Goal: Task Accomplishment & Management: Use online tool/utility

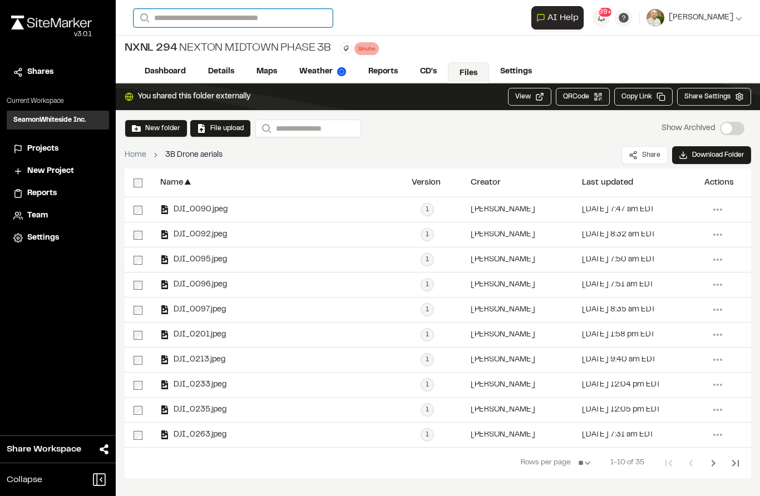
click at [170, 20] on input "Search" at bounding box center [232, 18] width 199 height 18
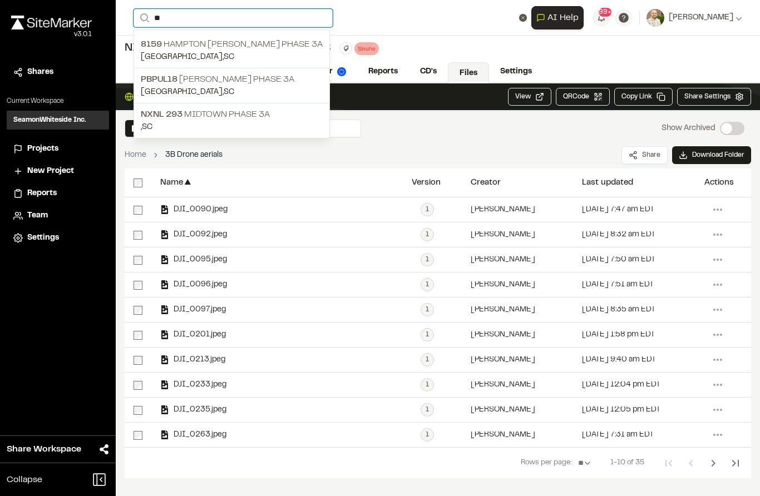
type input "**"
click at [161, 118] on span "NXNL 293" at bounding box center [162, 115] width 42 height 8
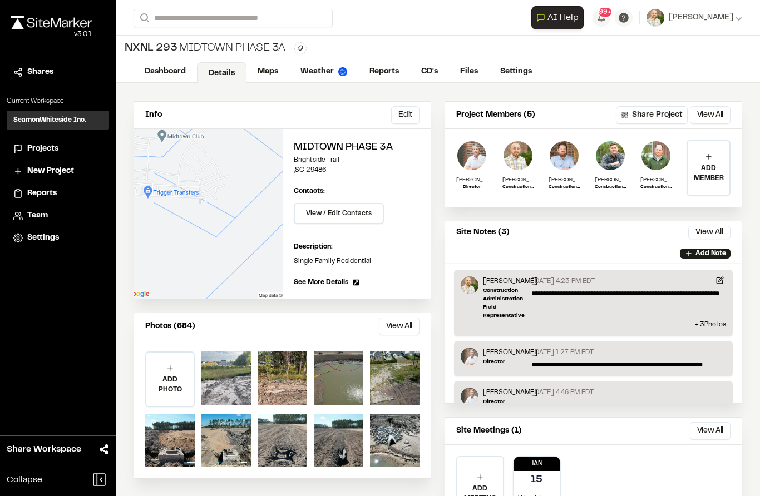
click at [385, 67] on link "Reports" at bounding box center [384, 71] width 52 height 21
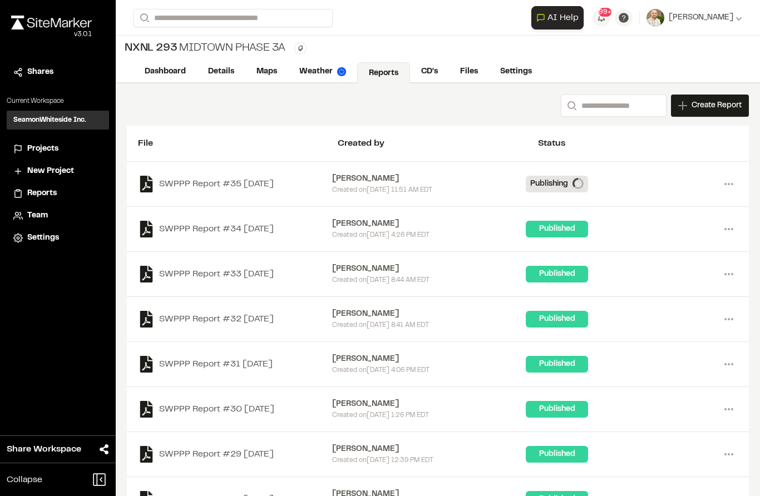
click at [430, 72] on link "CD's" at bounding box center [429, 71] width 39 height 21
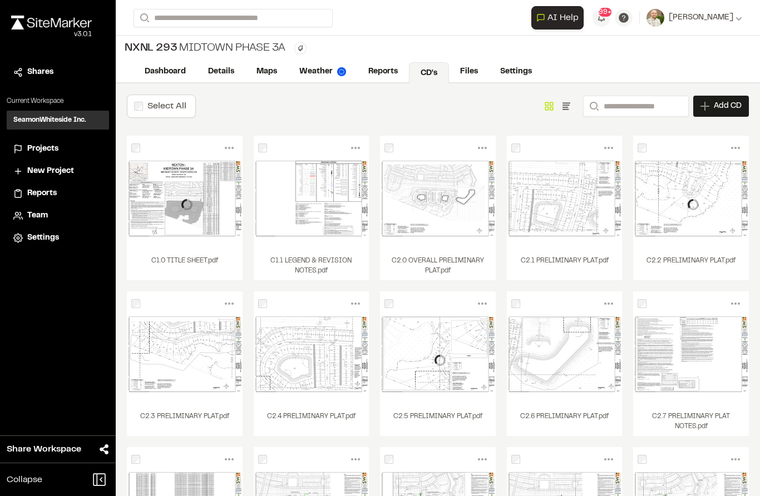
click at [481, 78] on link "Files" at bounding box center [469, 71] width 40 height 21
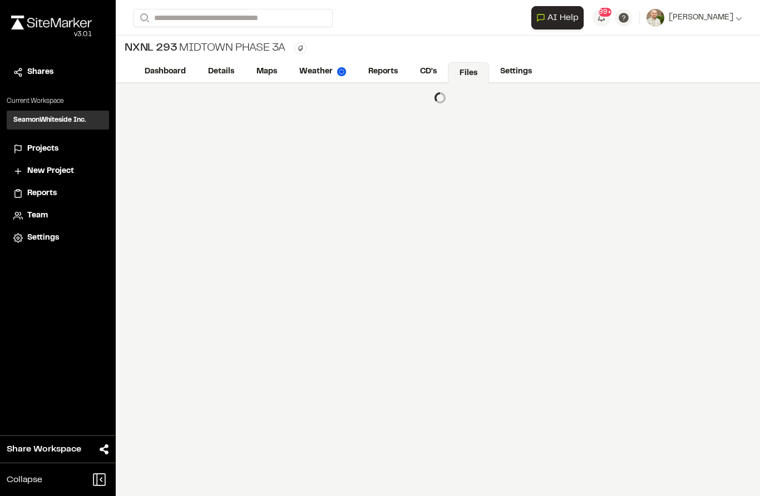
click at [480, 78] on link "Files" at bounding box center [468, 72] width 41 height 21
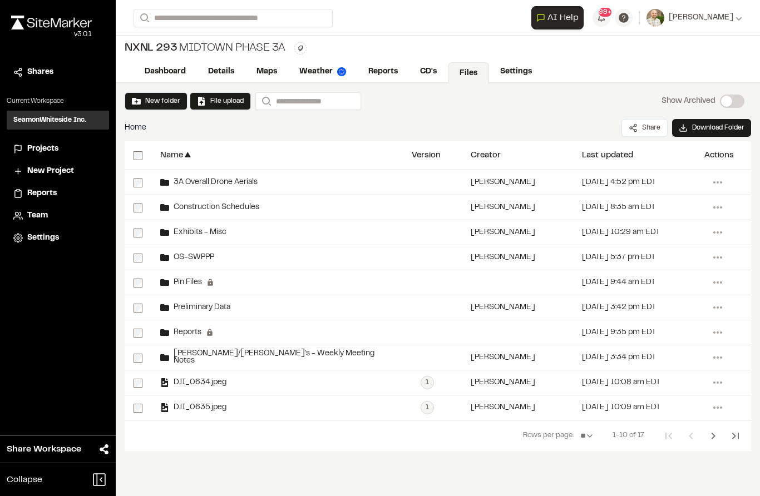
click at [189, 186] on span "3A Overall Drone Aerials" at bounding box center [213, 182] width 88 height 7
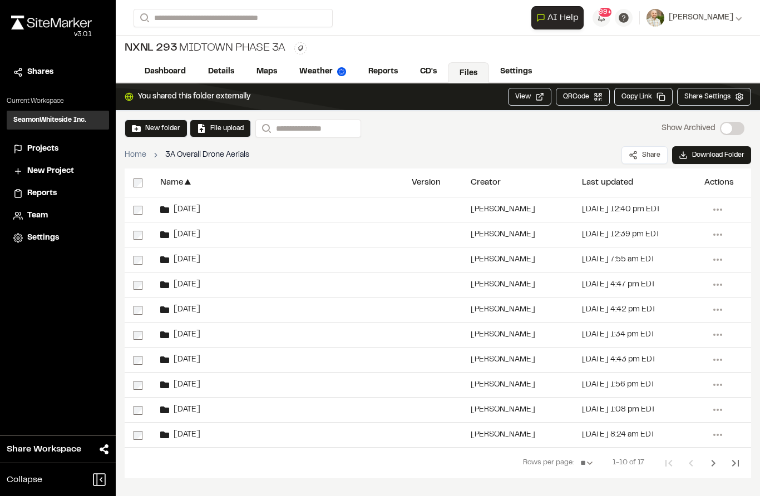
click at [147, 126] on button "New folder" at bounding box center [156, 128] width 48 height 10
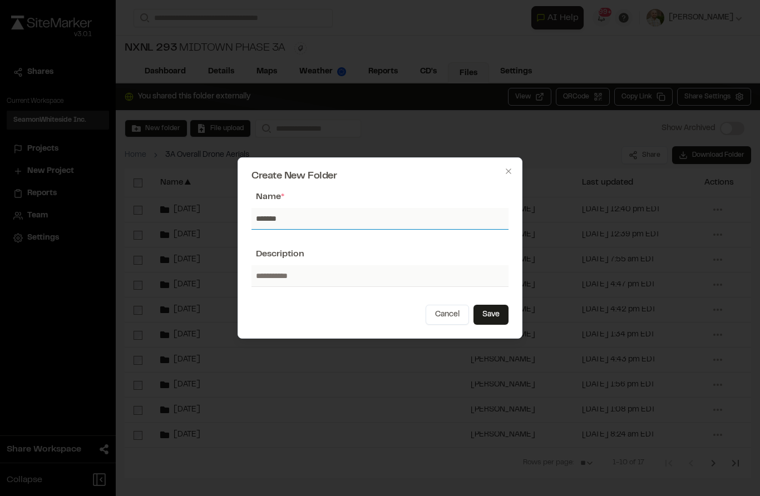
type input "*******"
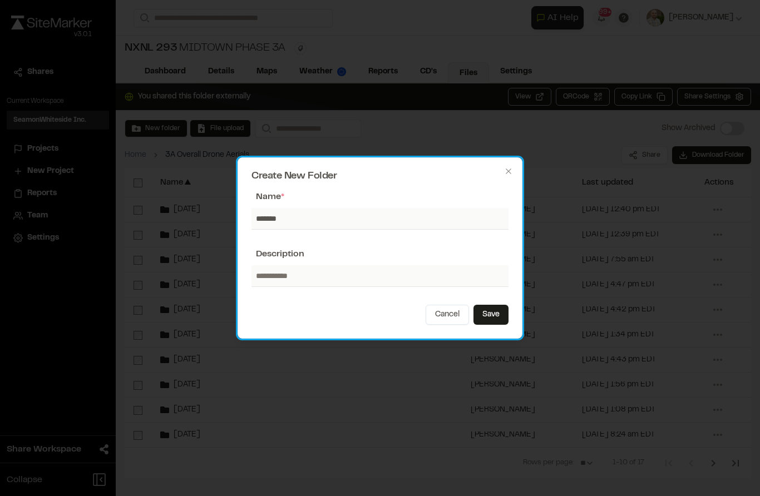
click at [487, 308] on button "Save" at bounding box center [490, 315] width 35 height 20
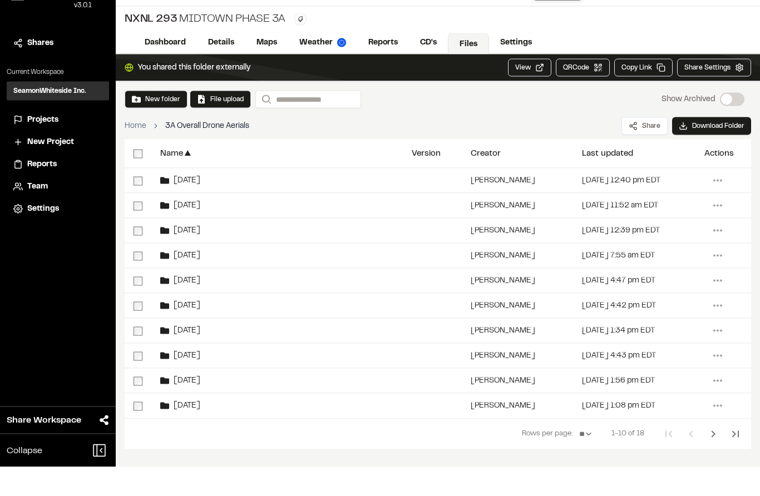
scroll to position [44, 0]
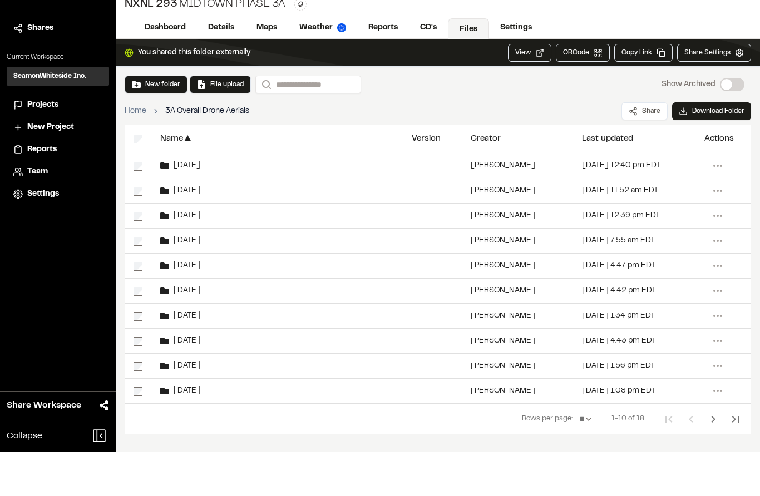
click at [712, 460] on icon "Next Page" at bounding box center [713, 463] width 4 height 7
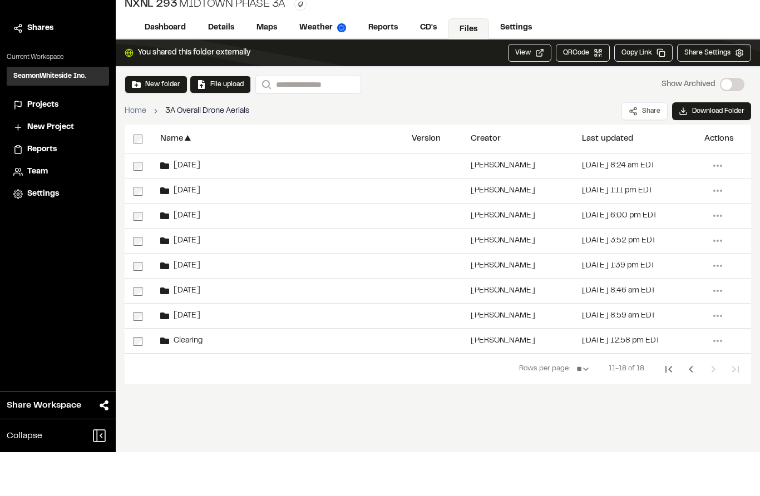
click at [666, 378] on div "You shared this folder externally View QRCode Open QR code Copy Link Share Sett…" at bounding box center [438, 289] width 644 height 413
click at [691, 410] on icon "Previous Page" at bounding box center [690, 413] width 4 height 7
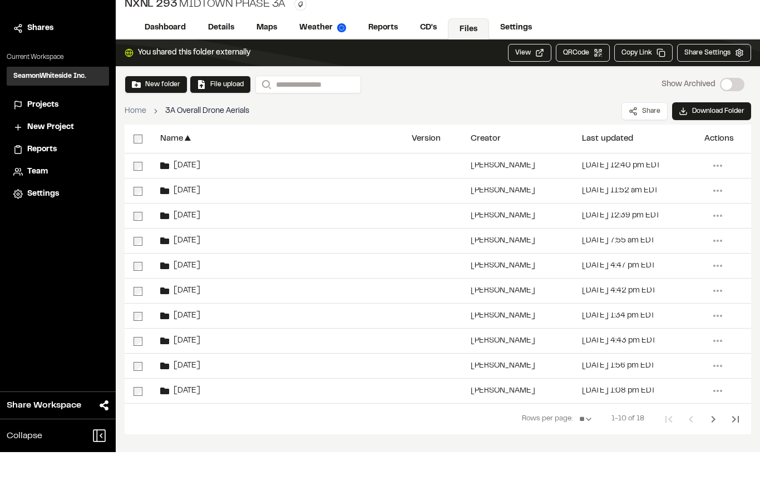
click at [190, 231] on span "[DATE]" at bounding box center [184, 234] width 31 height 7
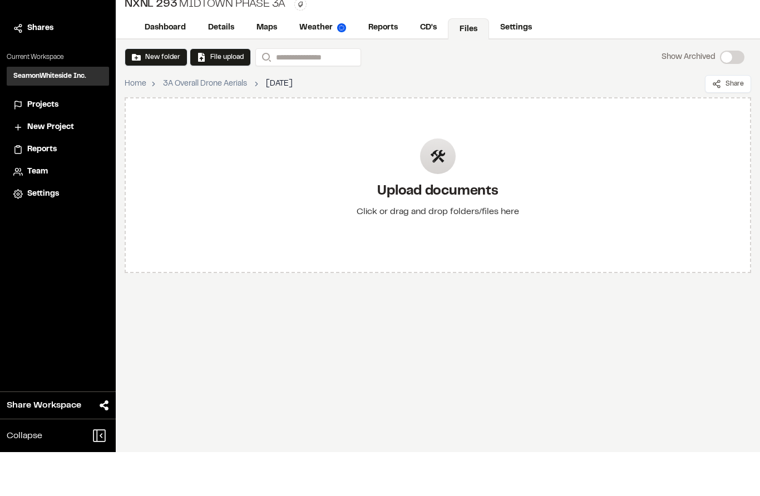
click at [445, 165] on div "Upload documents Click or drag and drop folders/files here" at bounding box center [438, 229] width 180 height 129
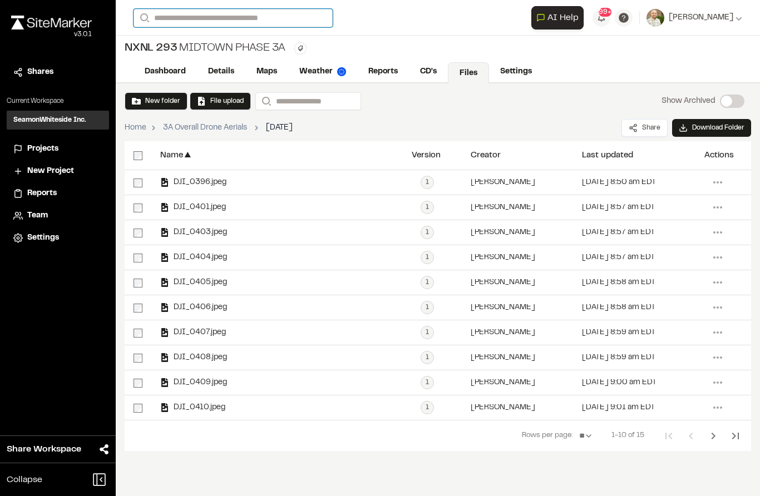
click at [189, 23] on input "Search" at bounding box center [232, 18] width 199 height 18
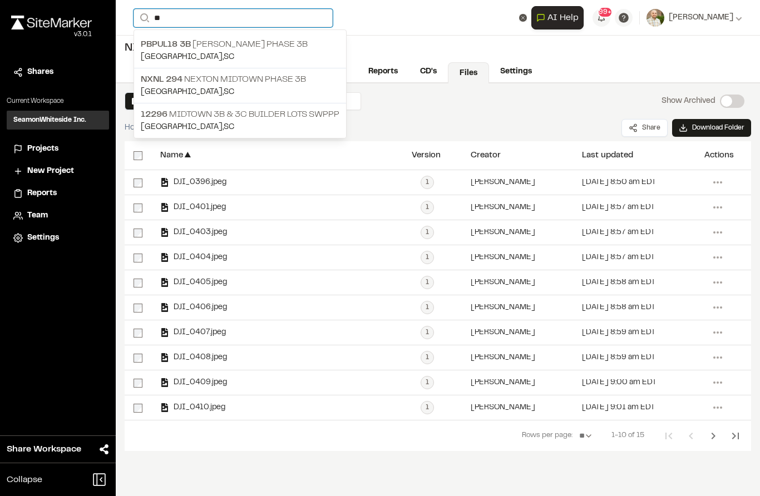
type input "**"
click at [161, 87] on p "Summerville , SC" at bounding box center [240, 92] width 199 height 12
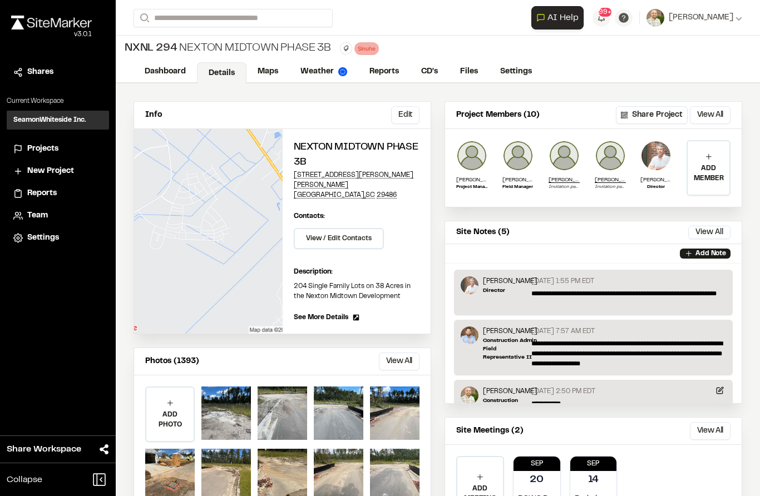
click at [465, 71] on link "Files" at bounding box center [469, 71] width 40 height 21
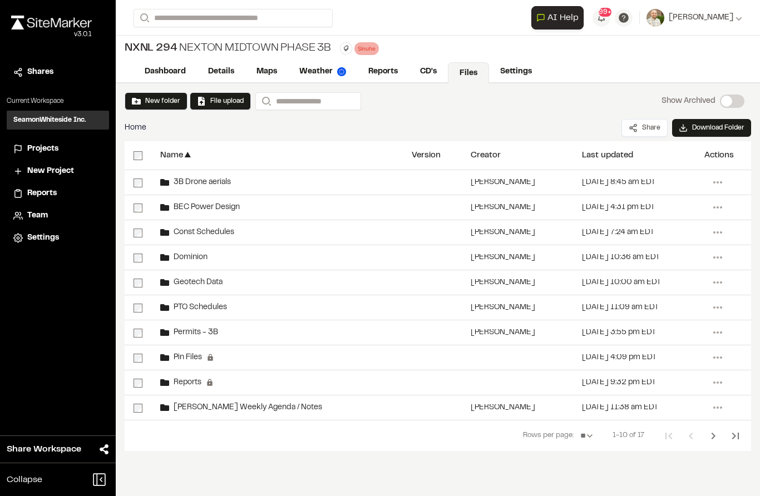
click at [196, 189] on div "3B Drone aerials" at bounding box center [276, 182] width 251 height 24
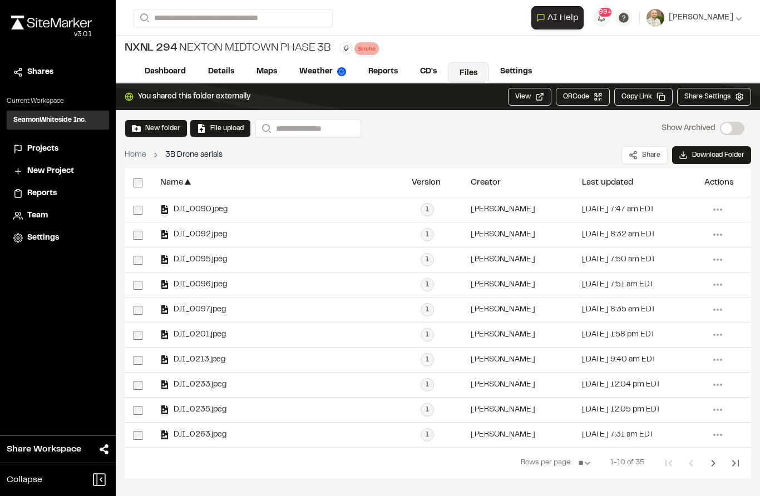
click at [211, 130] on button "File upload" at bounding box center [220, 128] width 47 height 10
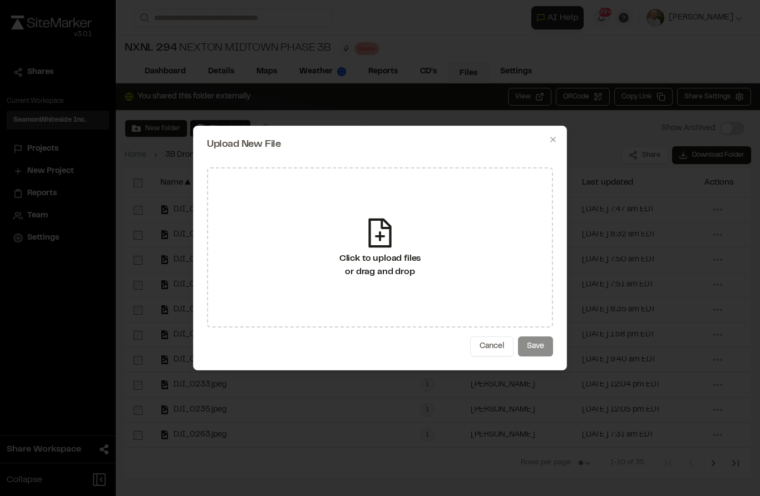
click at [364, 264] on div "Click to upload files or drag and drop" at bounding box center [380, 265] width 82 height 27
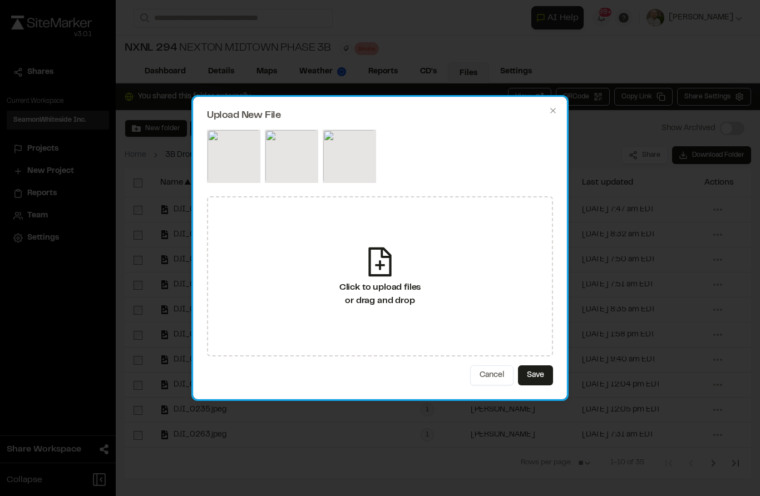
click at [542, 378] on button "Save" at bounding box center [535, 375] width 35 height 20
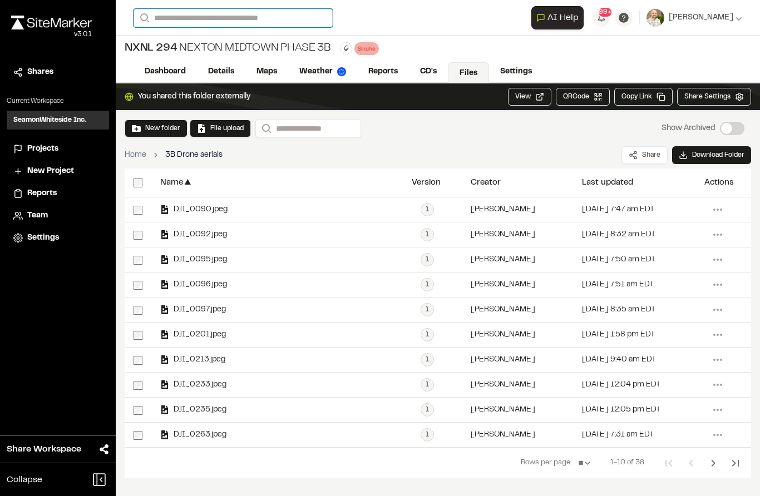
click at [197, 23] on input "Search" at bounding box center [232, 18] width 199 height 18
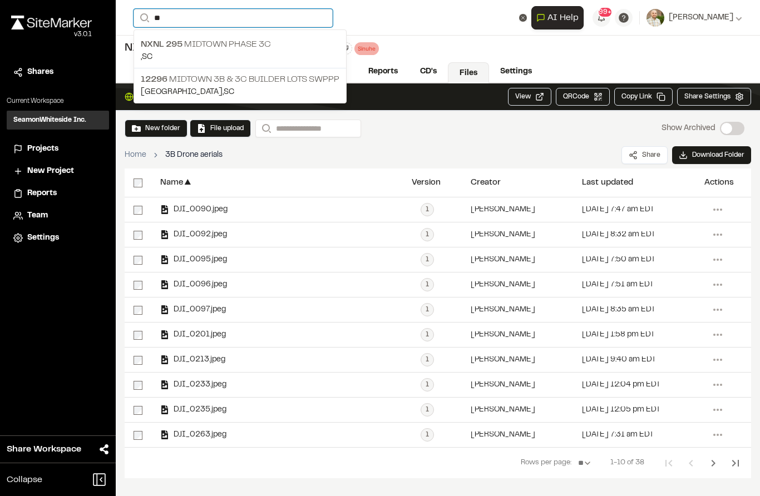
type input "**"
click at [150, 48] on span "NXNL 295" at bounding box center [162, 45] width 42 height 8
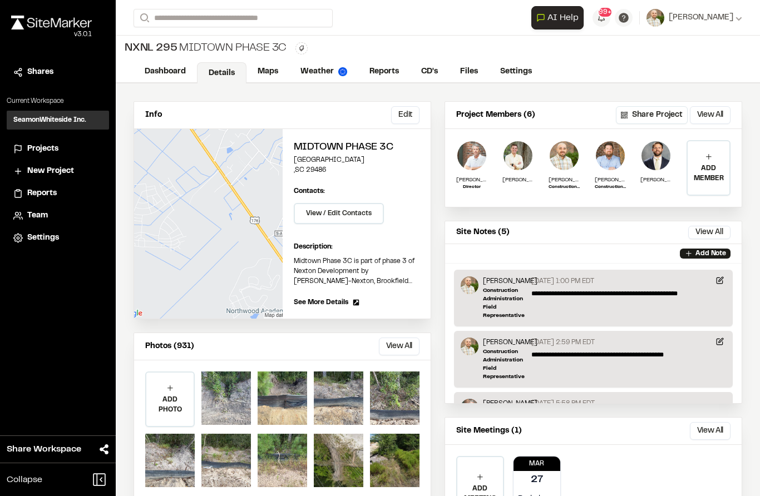
click at [470, 73] on link "Files" at bounding box center [469, 71] width 40 height 21
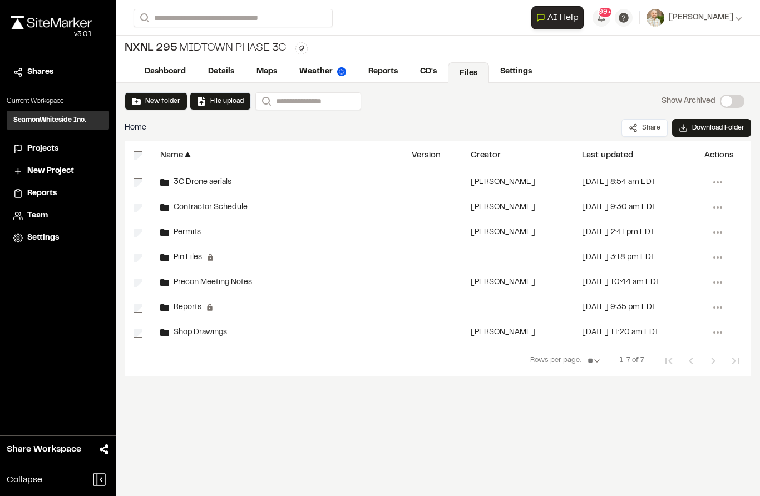
click at [217, 184] on span "3C Drone aerials" at bounding box center [200, 182] width 62 height 7
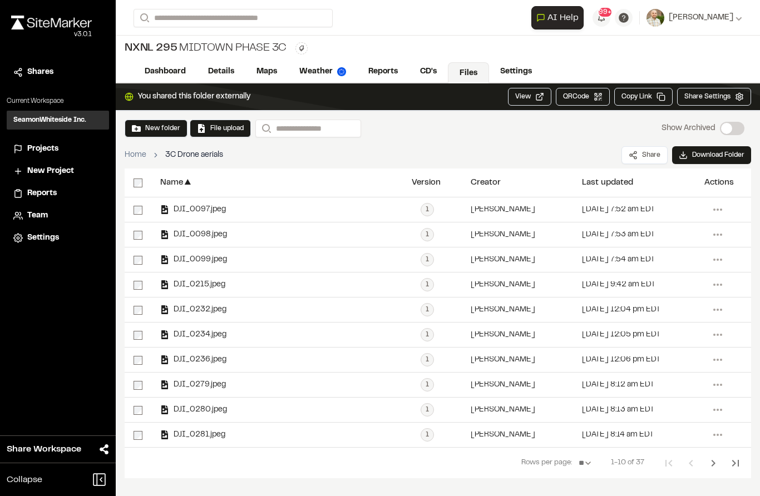
click at [156, 132] on button "New folder" at bounding box center [156, 128] width 48 height 10
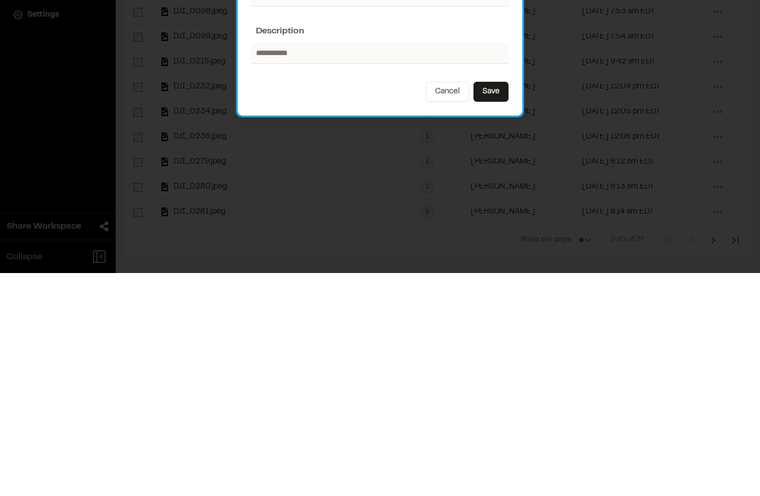
click at [494, 305] on button "Save" at bounding box center [490, 315] width 35 height 20
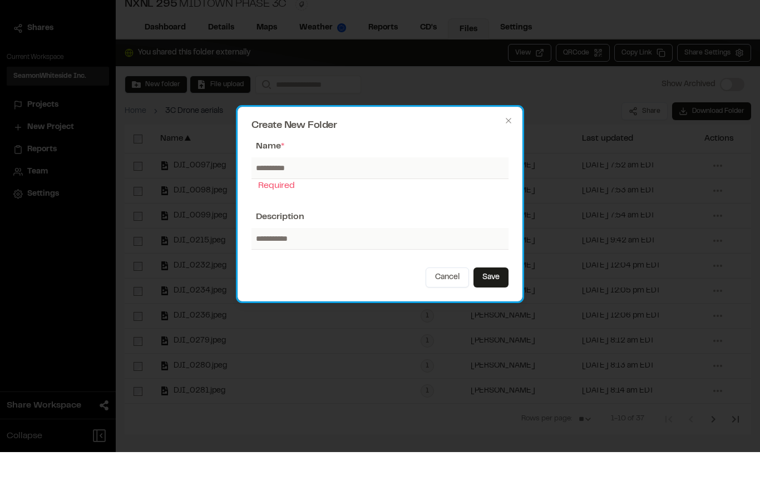
click at [444, 311] on button "Cancel" at bounding box center [446, 321] width 43 height 20
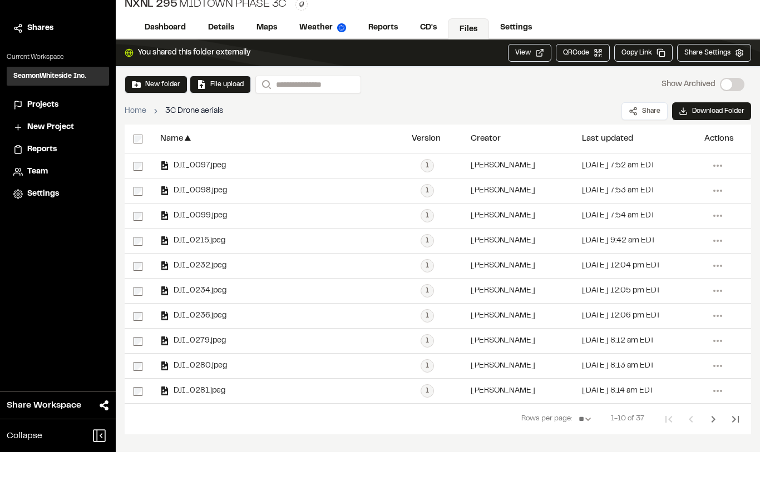
click at [235, 123] on button "File upload" at bounding box center [220, 128] width 47 height 10
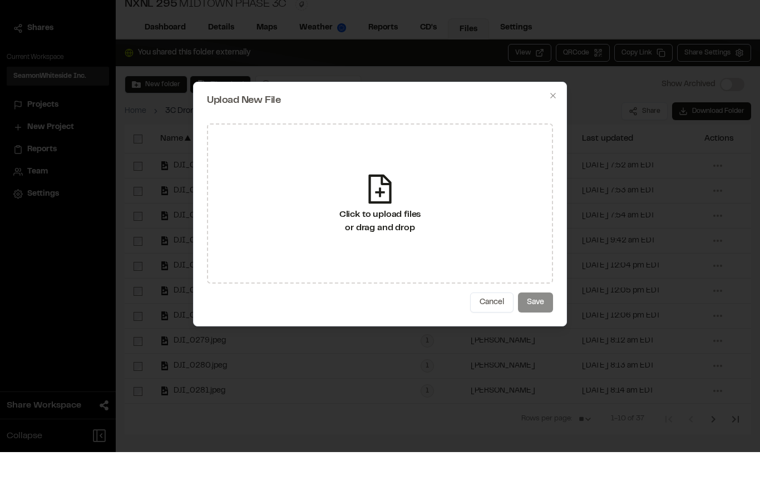
click at [384, 216] on icon at bounding box center [379, 232] width 33 height 33
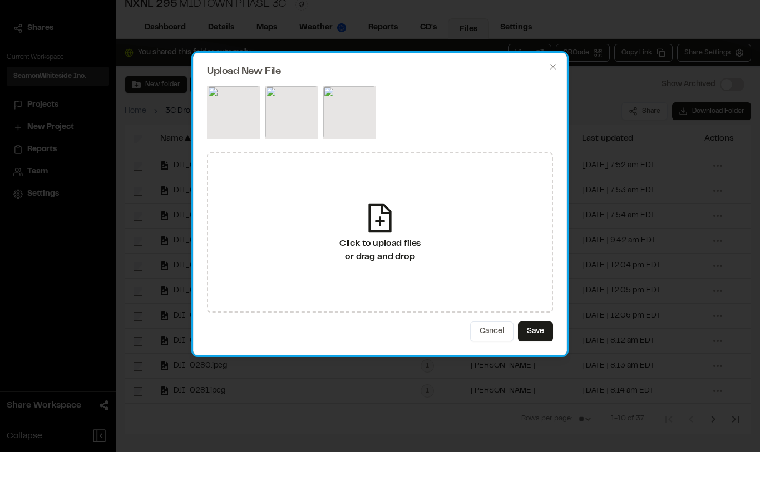
click at [543, 365] on button "Save" at bounding box center [535, 375] width 35 height 20
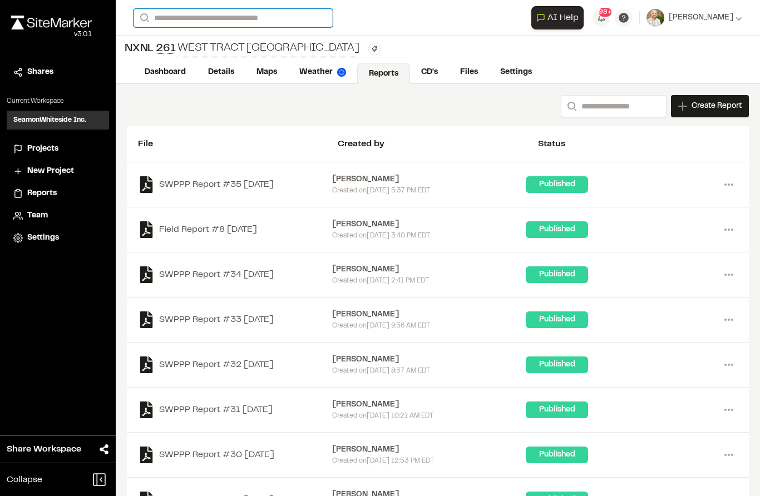
click at [217, 19] on input "Search" at bounding box center [232, 18] width 199 height 18
type input "**********"
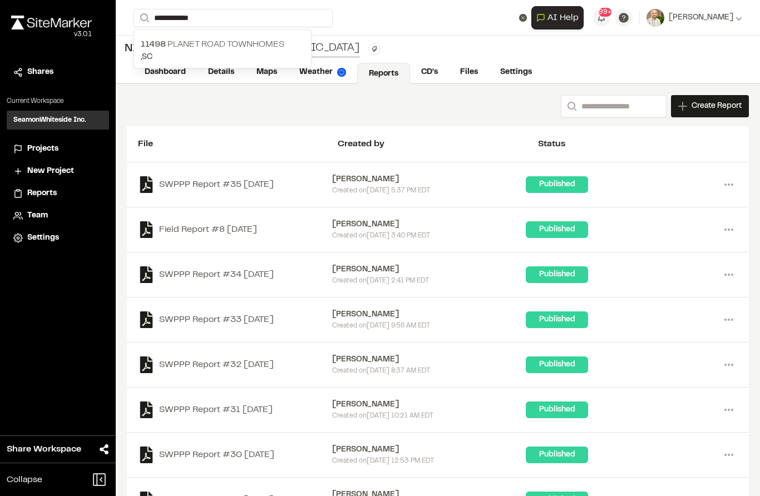
click at [233, 42] on p "[STREET_ADDRESS]" at bounding box center [222, 44] width 163 height 13
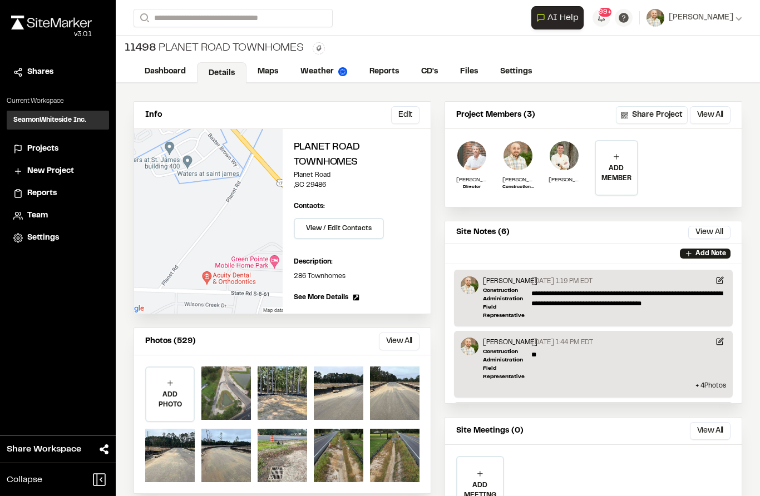
click at [374, 75] on link "Reports" at bounding box center [384, 71] width 52 height 21
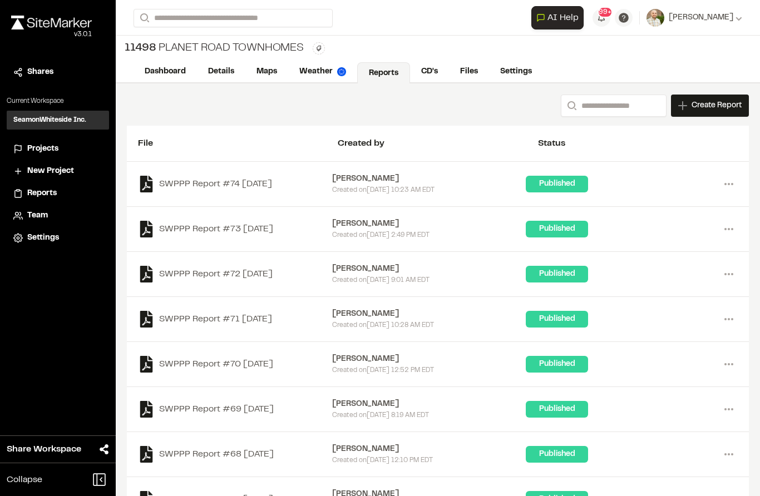
click at [470, 69] on link "Files" at bounding box center [469, 71] width 40 height 21
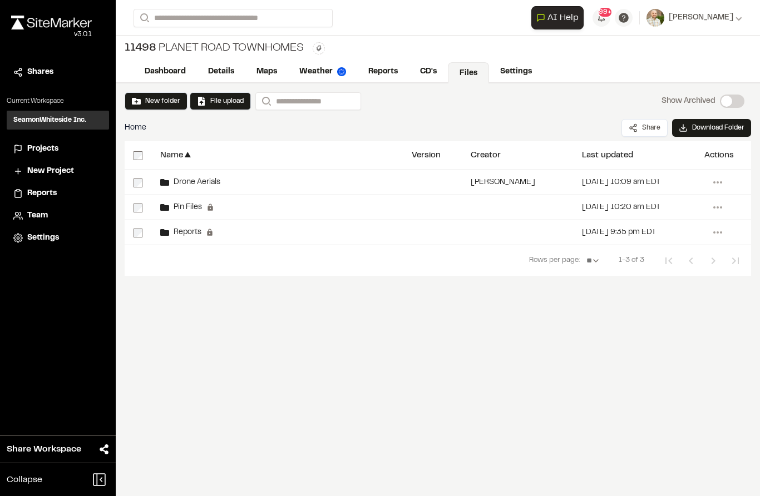
click at [205, 182] on span "Drone Aerials" at bounding box center [194, 182] width 51 height 7
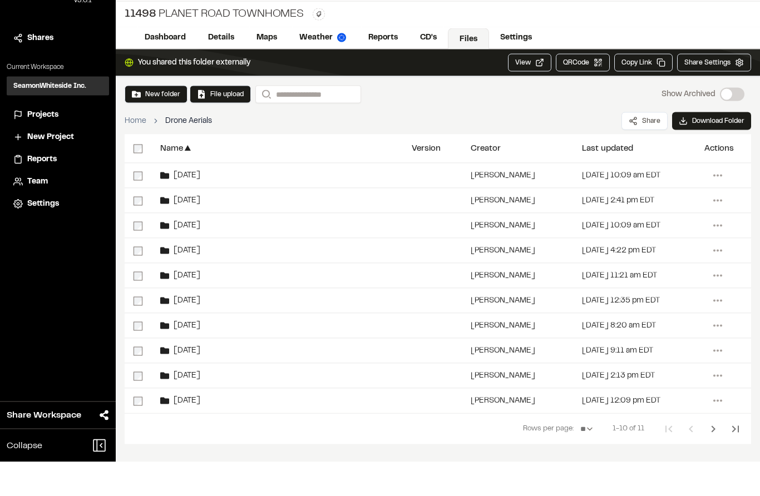
scroll to position [44, 0]
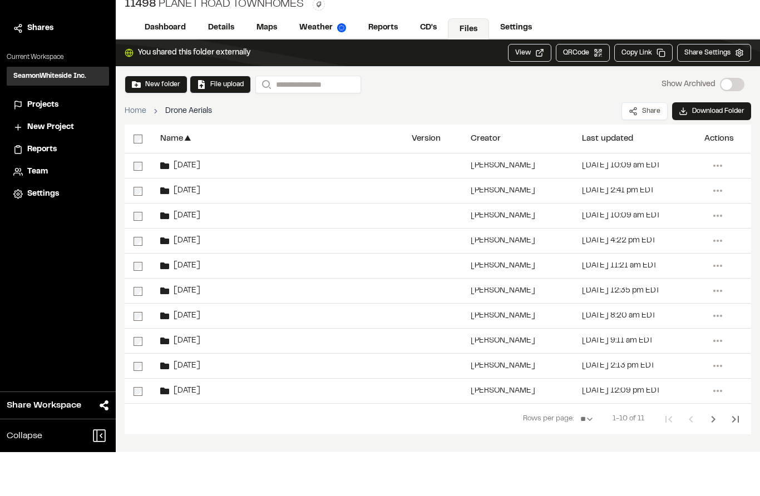
click at [703, 452] on button "Next Page" at bounding box center [713, 463] width 22 height 22
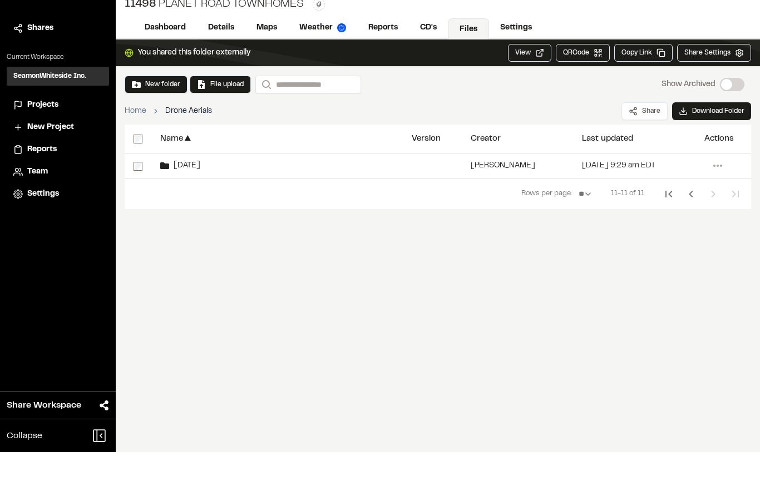
click at [688, 231] on icon "Previous Page" at bounding box center [690, 237] width 13 height 13
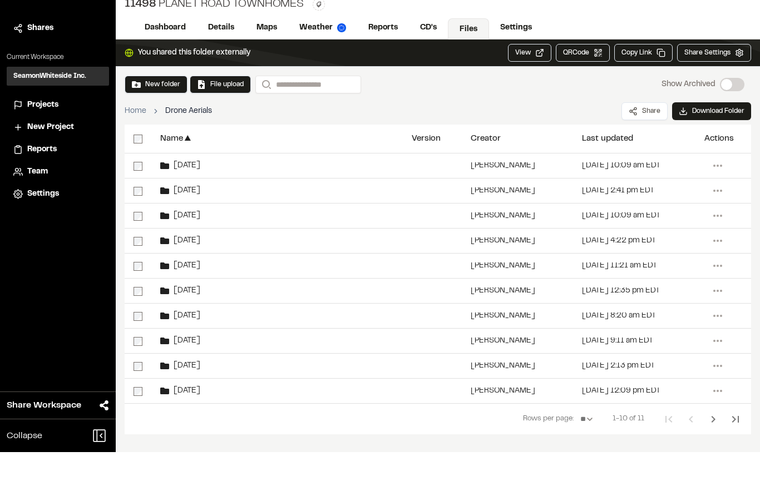
click at [154, 123] on button "New folder" at bounding box center [156, 128] width 48 height 10
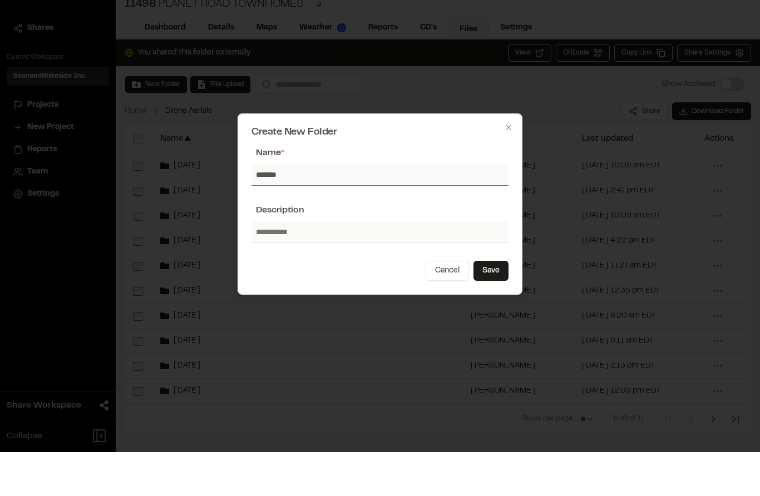
type input "*******"
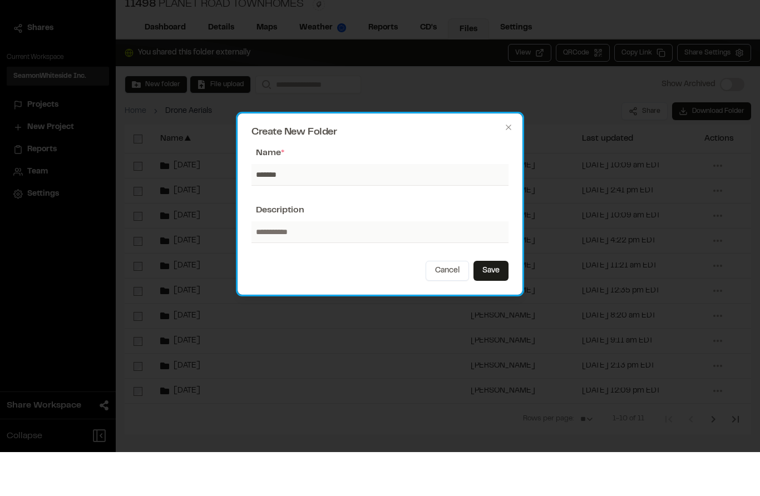
click at [489, 305] on button "Save" at bounding box center [490, 315] width 35 height 20
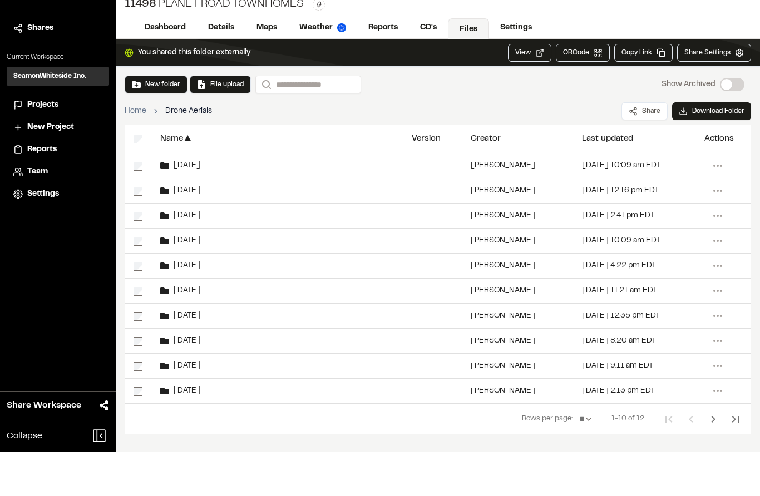
click at [194, 231] on span "[DATE]" at bounding box center [184, 234] width 31 height 7
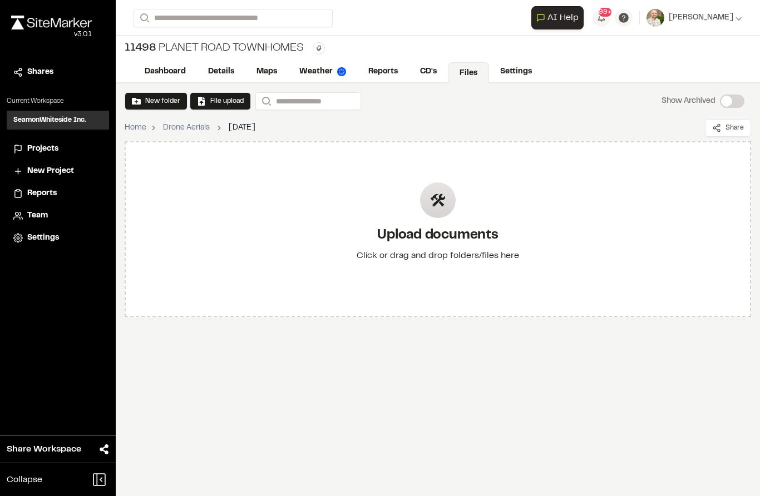
click at [437, 201] on icon at bounding box center [438, 200] width 13 height 13
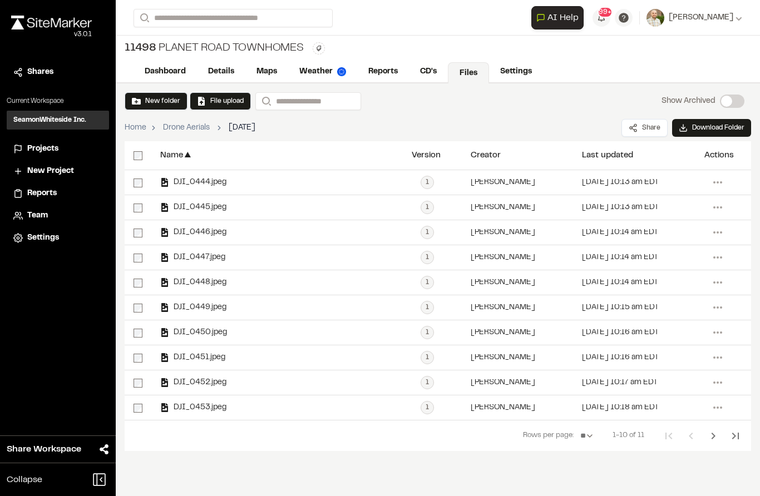
click at [727, 433] on button "Last Page" at bounding box center [735, 436] width 22 height 22
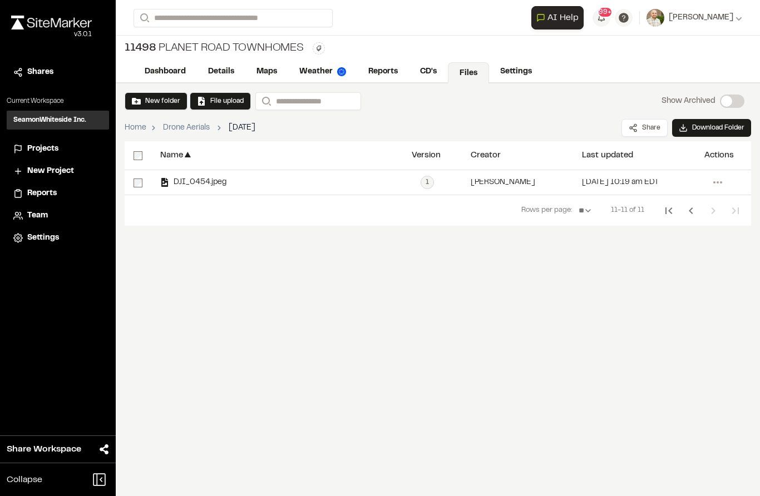
click at [727, 432] on div "New folder File upload Search Show Archived Show Archived Home Drone Aerials [D…" at bounding box center [438, 289] width 644 height 413
click at [201, 179] on span "DJI_0454.jpeg" at bounding box center [197, 182] width 57 height 7
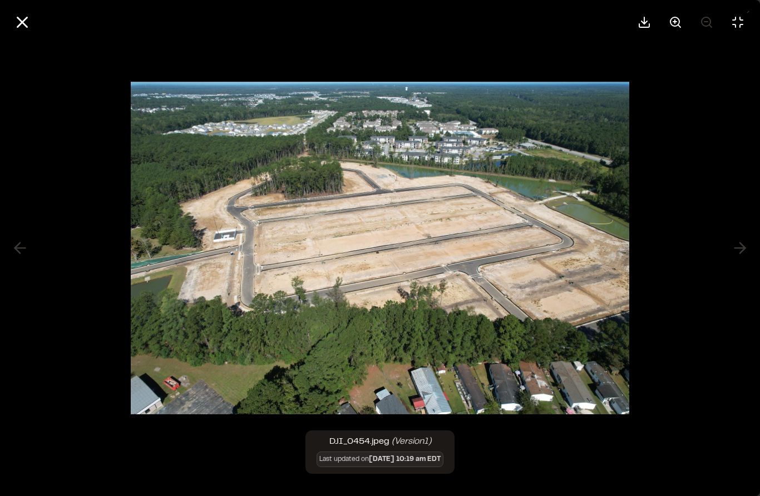
click at [32, 9] on button at bounding box center [22, 22] width 27 height 27
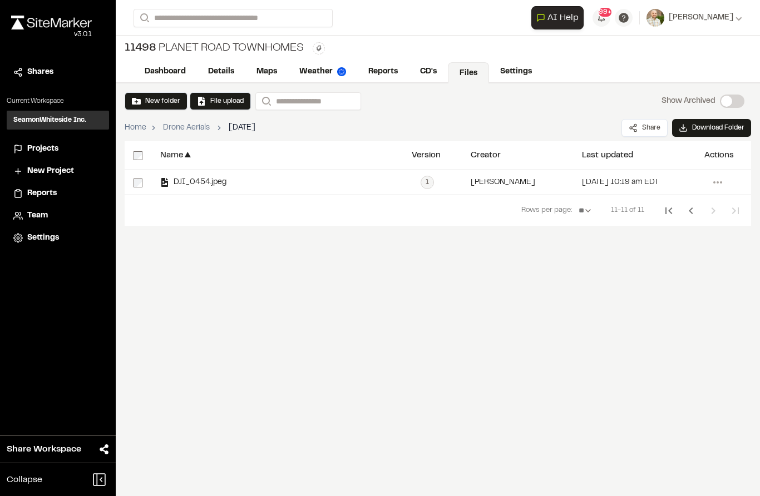
click at [692, 206] on icon "Previous Page" at bounding box center [690, 210] width 13 height 13
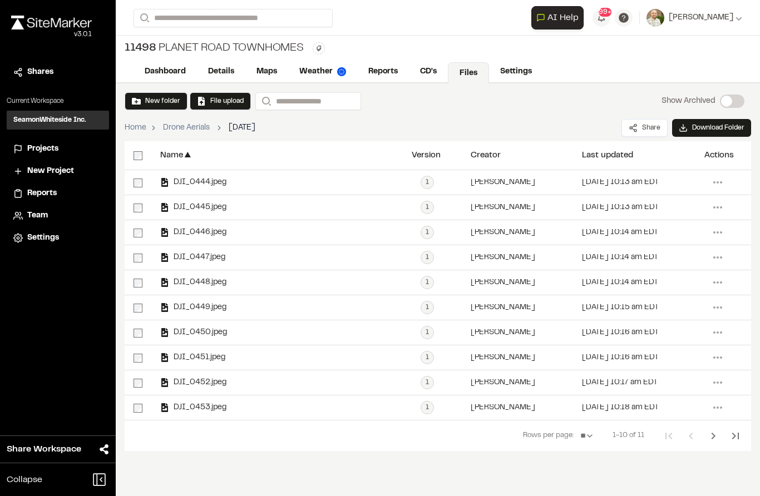
click at [204, 410] on span "DJI_0453.jpeg" at bounding box center [197, 407] width 57 height 7
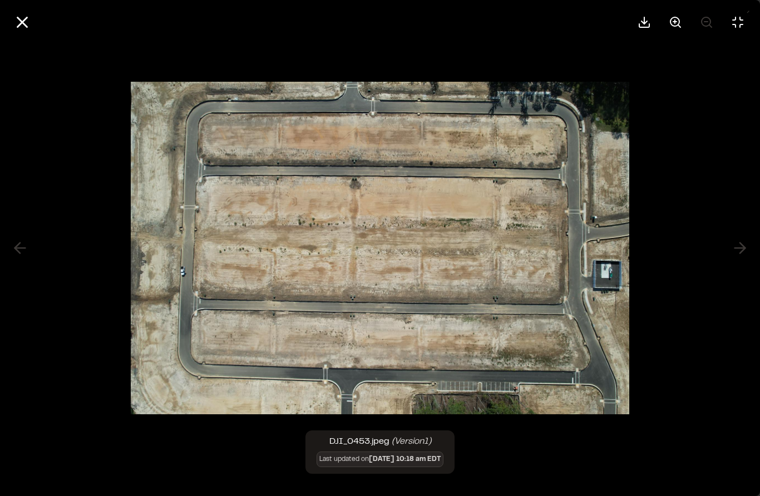
click at [30, 13] on icon at bounding box center [22, 22] width 19 height 19
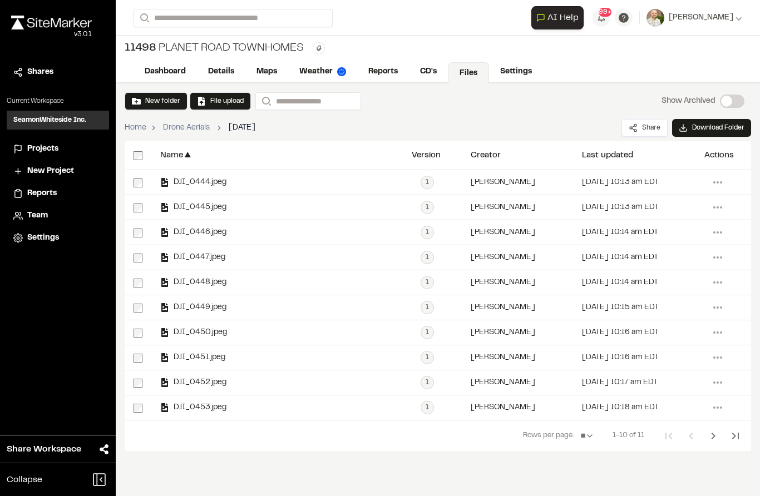
click at [211, 384] on span "DJI_0452.jpeg" at bounding box center [197, 382] width 57 height 7
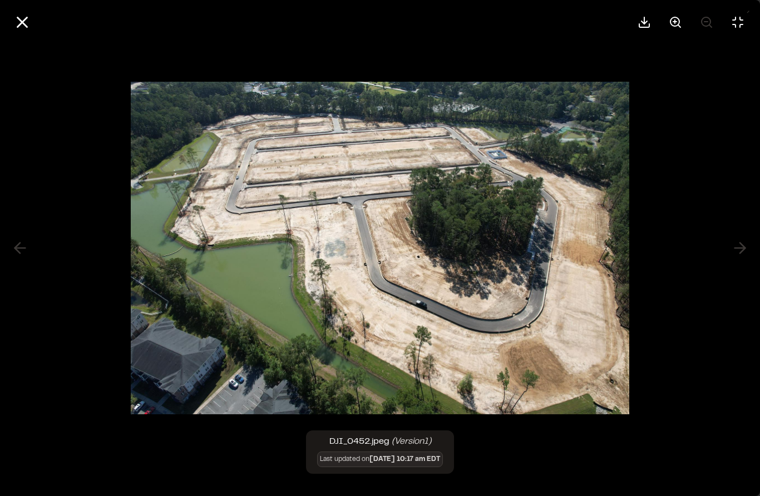
click at [27, 11] on button at bounding box center [22, 22] width 27 height 27
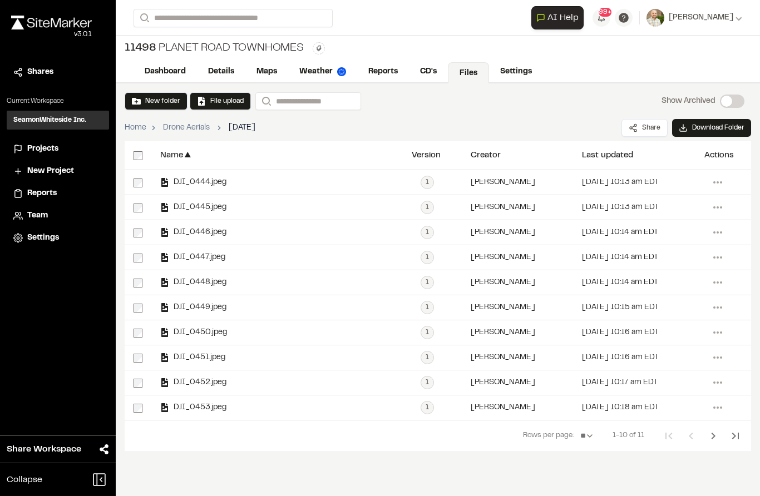
click at [214, 361] on span "DJI_0451.jpeg" at bounding box center [197, 357] width 56 height 7
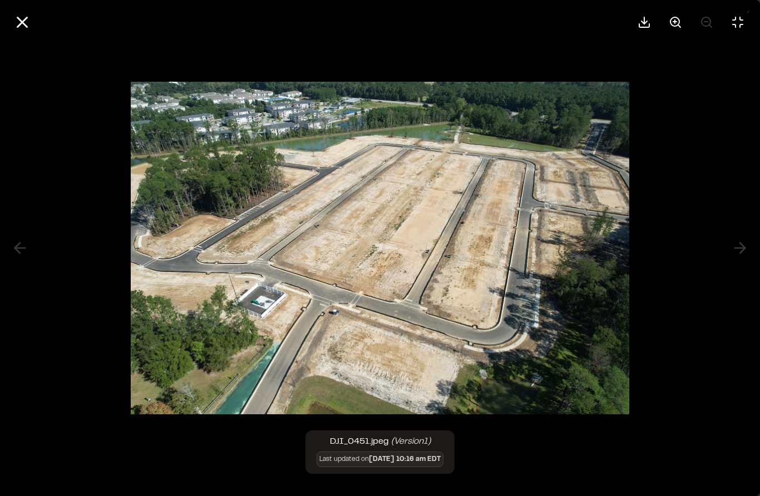
click at [31, 13] on icon at bounding box center [22, 22] width 19 height 19
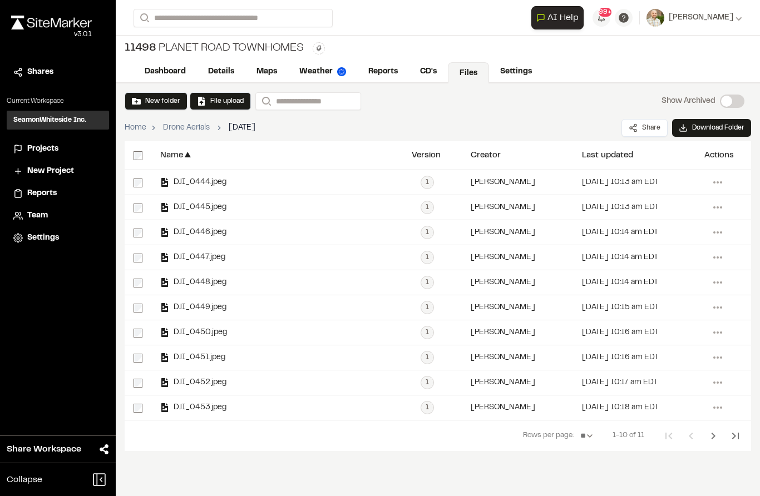
click at [217, 336] on span "DJI_0450.jpeg" at bounding box center [198, 332] width 58 height 7
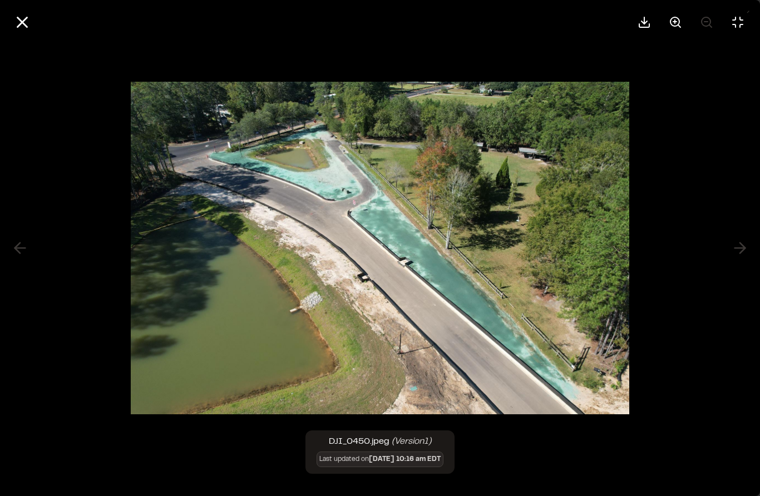
click at [33, 9] on button at bounding box center [22, 22] width 27 height 27
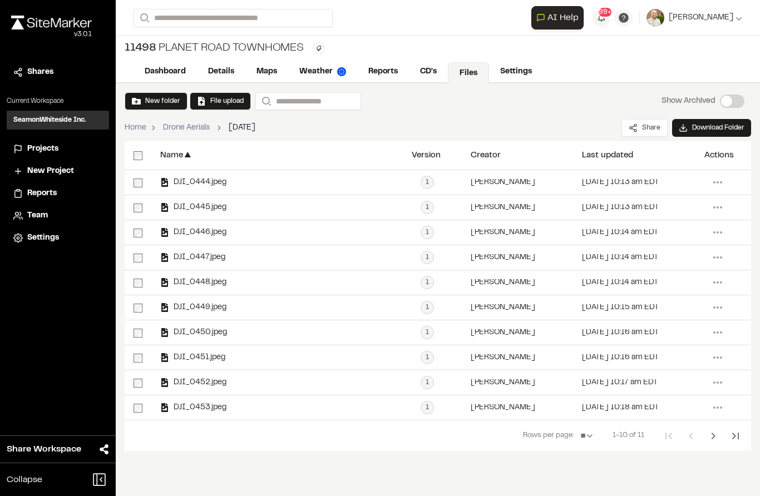
click at [222, 309] on span "DJI_0449.jpeg" at bounding box center [197, 307] width 57 height 7
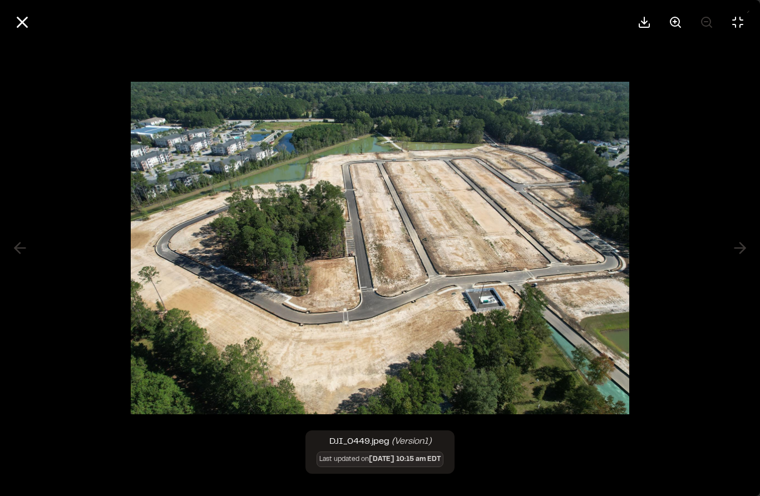
click at [25, 13] on icon at bounding box center [22, 22] width 19 height 19
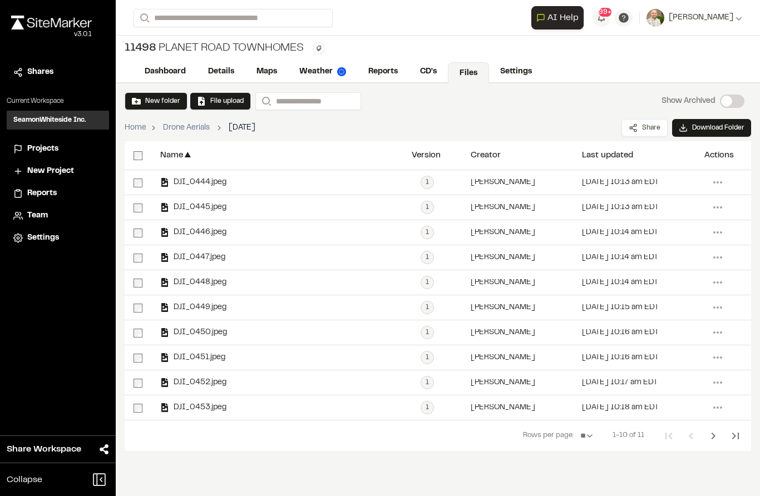
click at [192, 286] on span "DJI_0448.jpeg" at bounding box center [197, 282] width 57 height 7
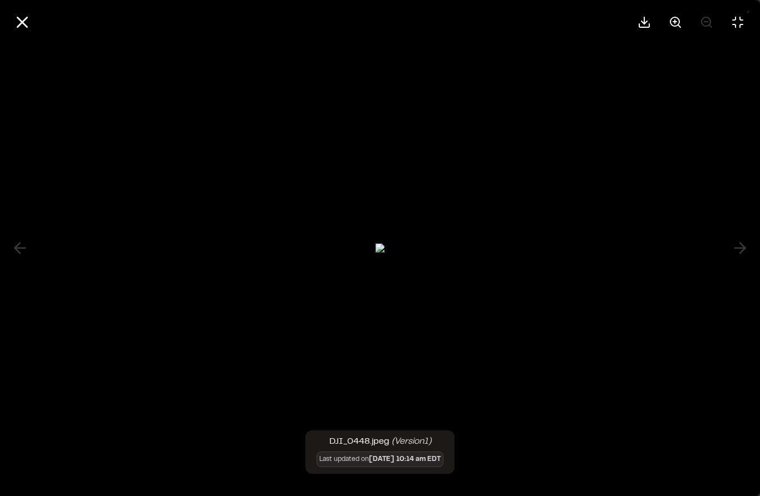
click at [24, 18] on line at bounding box center [22, 22] width 9 height 9
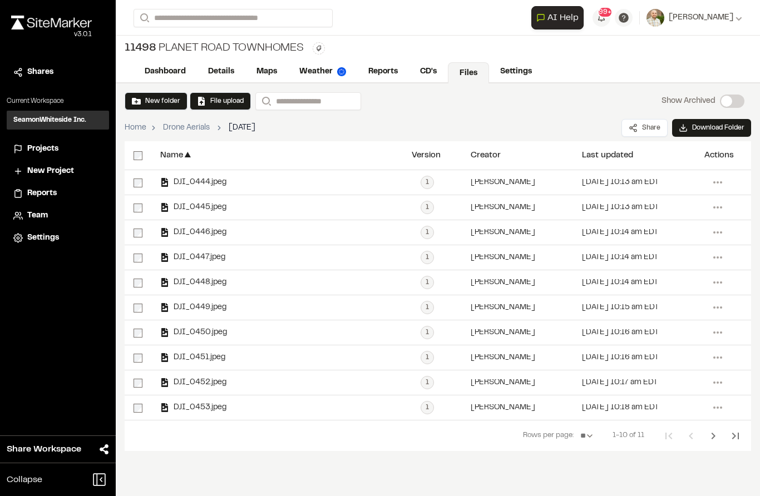
click at [200, 311] on span "DJI_0449.jpeg" at bounding box center [197, 307] width 57 height 7
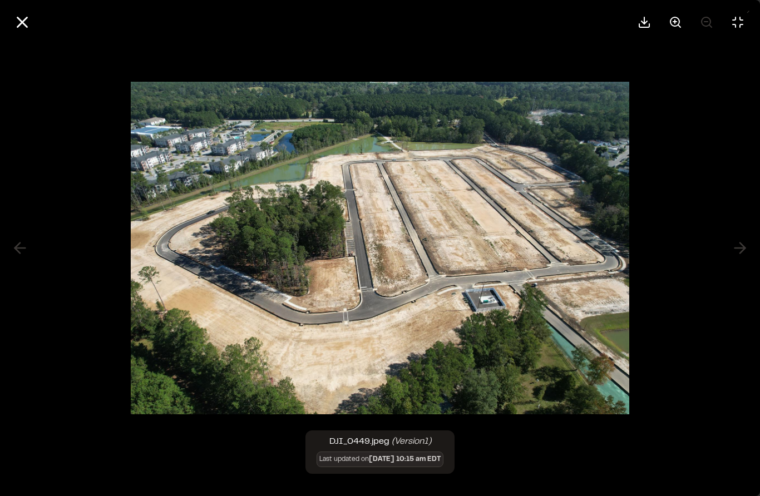
click at [18, 13] on icon at bounding box center [22, 22] width 19 height 19
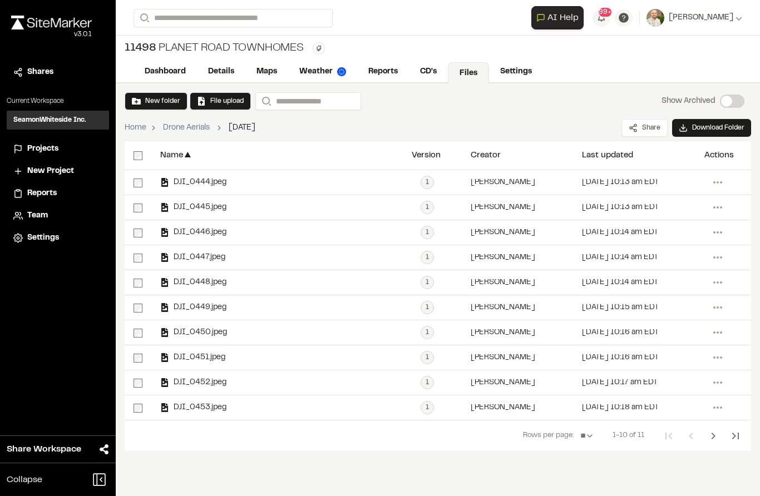
click at [230, 283] on div "DJI_0448.jpeg" at bounding box center [276, 282] width 251 height 24
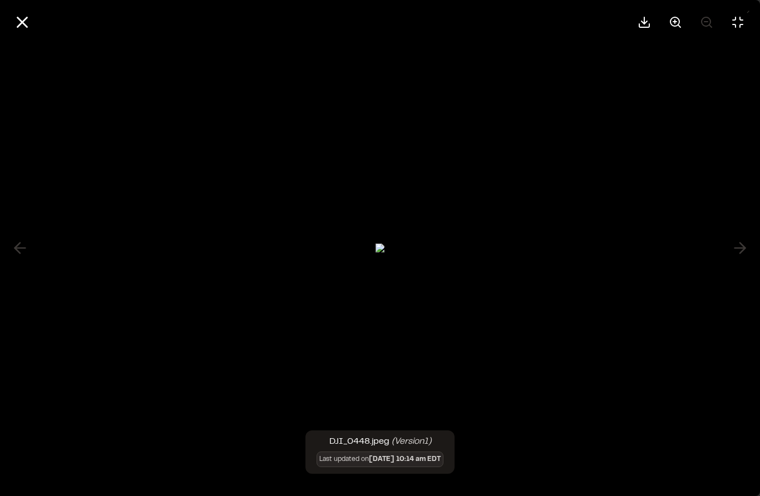
click at [26, 11] on button at bounding box center [22, 22] width 27 height 27
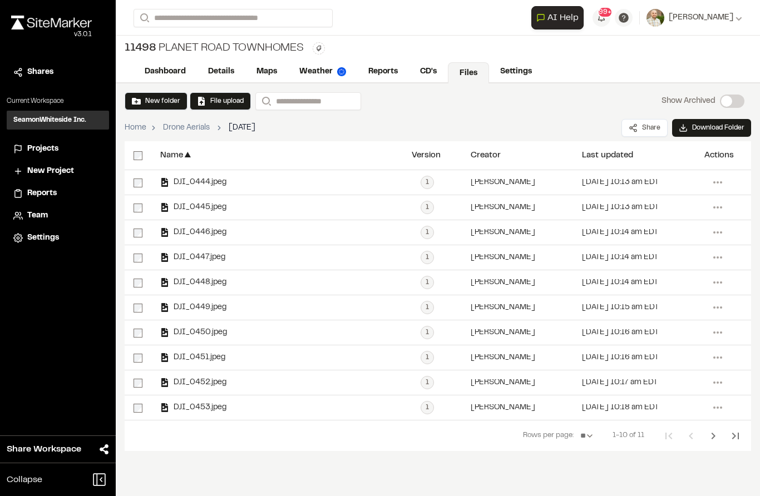
click at [717, 287] on icon at bounding box center [717, 283] width 18 height 18
click at [656, 423] on span "Delete" at bounding box center [647, 423] width 23 height 12
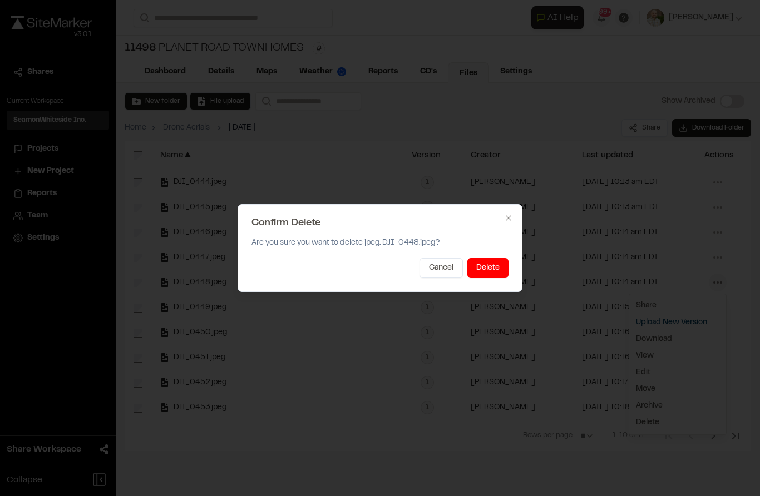
click at [495, 269] on button "Delete" at bounding box center [487, 268] width 41 height 20
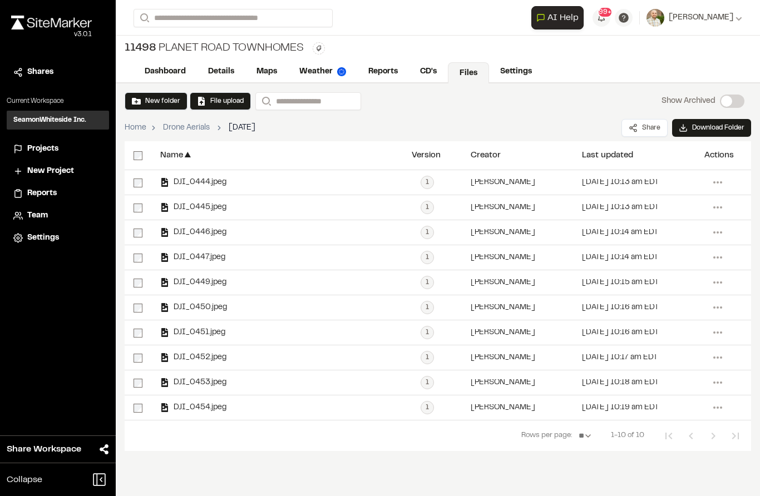
click at [196, 261] on span "DJI_0447.jpeg" at bounding box center [197, 257] width 56 height 7
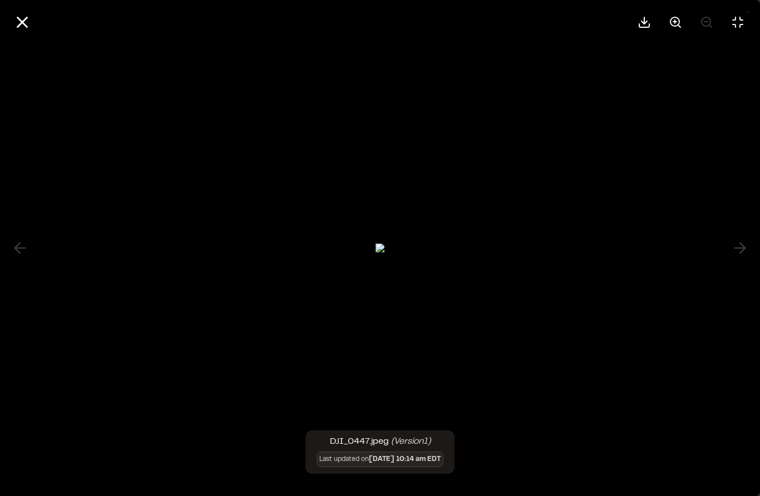
click at [32, 9] on button at bounding box center [22, 22] width 27 height 27
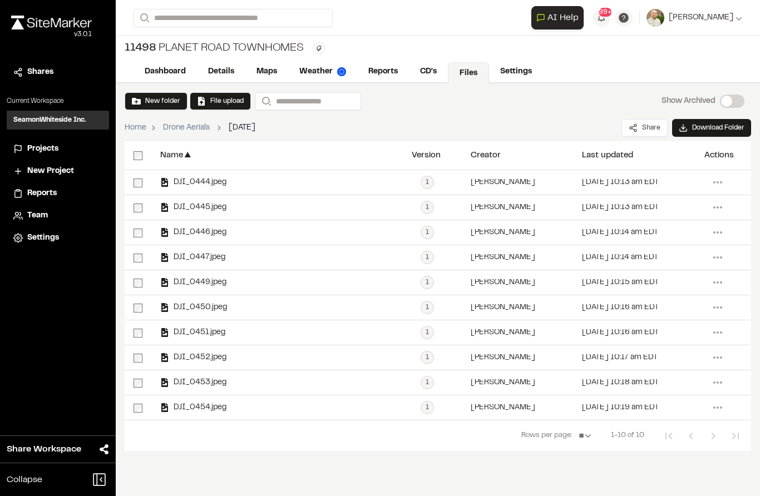
click at [716, 260] on icon at bounding box center [717, 258] width 18 height 18
click at [656, 397] on span "Delete" at bounding box center [647, 397] width 23 height 12
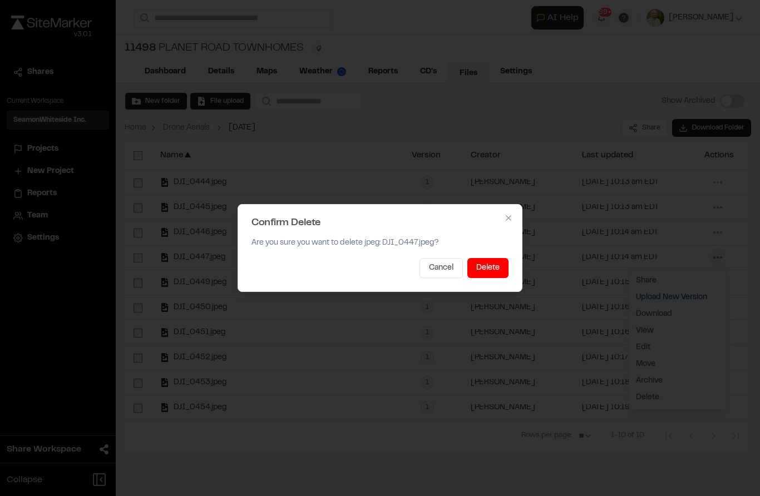
click at [474, 276] on button "Delete" at bounding box center [487, 268] width 41 height 20
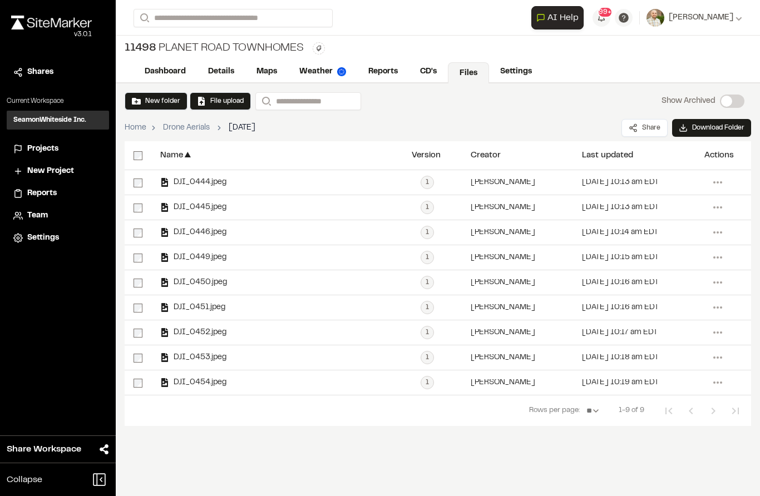
click at [217, 234] on span "DJI_0446.jpeg" at bounding box center [197, 232] width 57 height 7
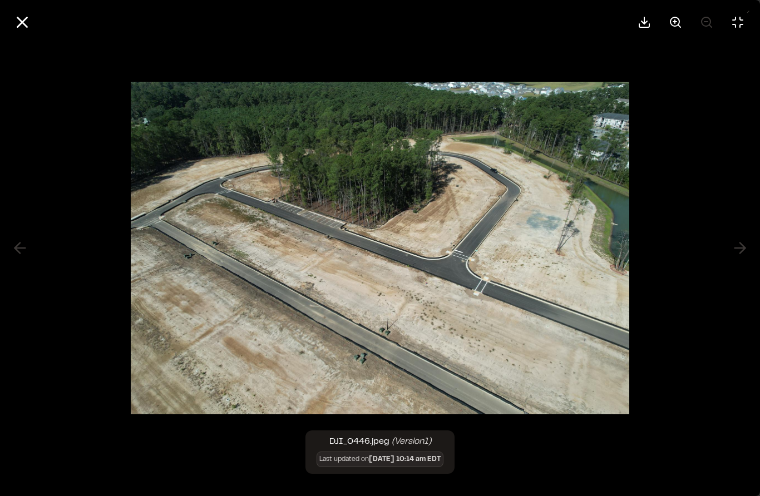
click at [27, 12] on button at bounding box center [22, 22] width 27 height 27
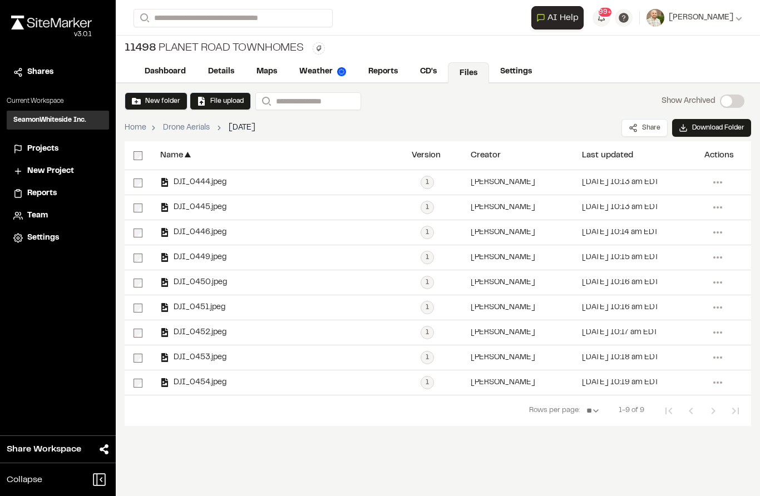
click at [216, 206] on span "DJI_0445.jpeg" at bounding box center [197, 207] width 57 height 7
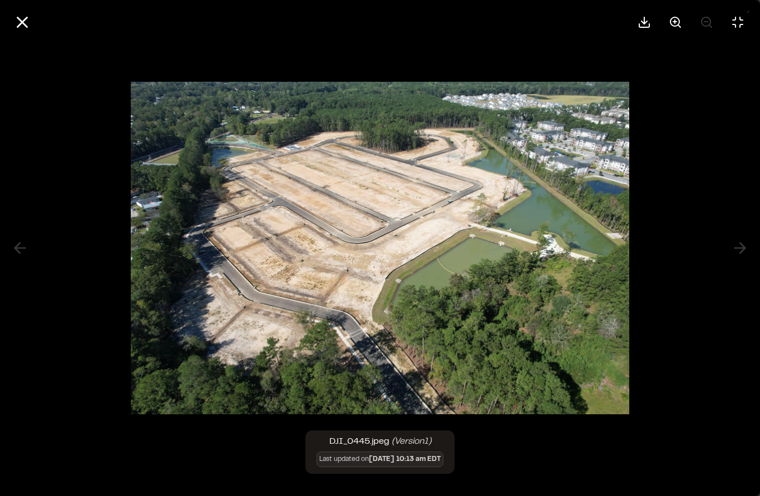
click at [29, 9] on button at bounding box center [22, 22] width 27 height 27
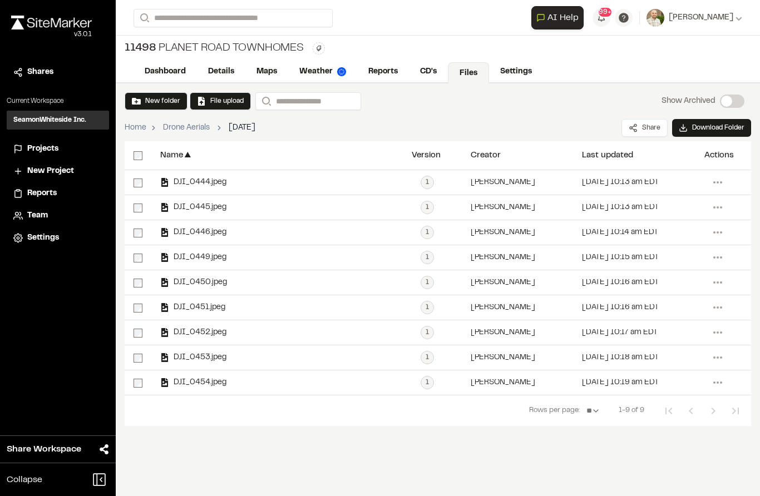
click at [207, 182] on span "DJI_0444.jpeg" at bounding box center [197, 182] width 57 height 7
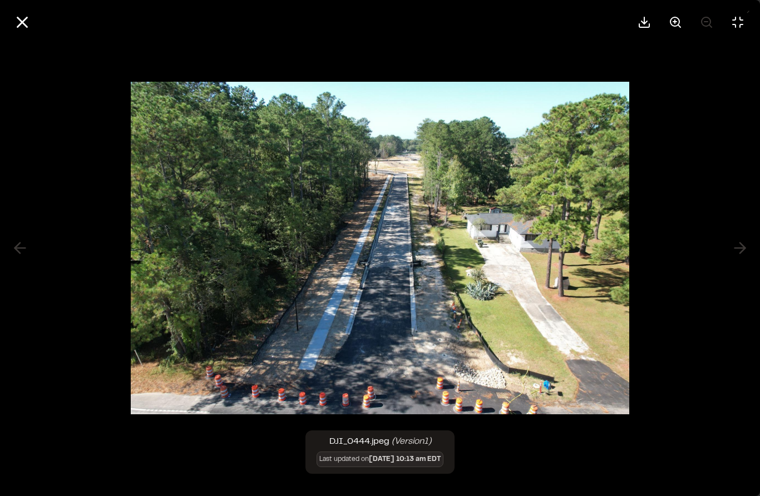
click at [31, 13] on icon at bounding box center [22, 22] width 19 height 19
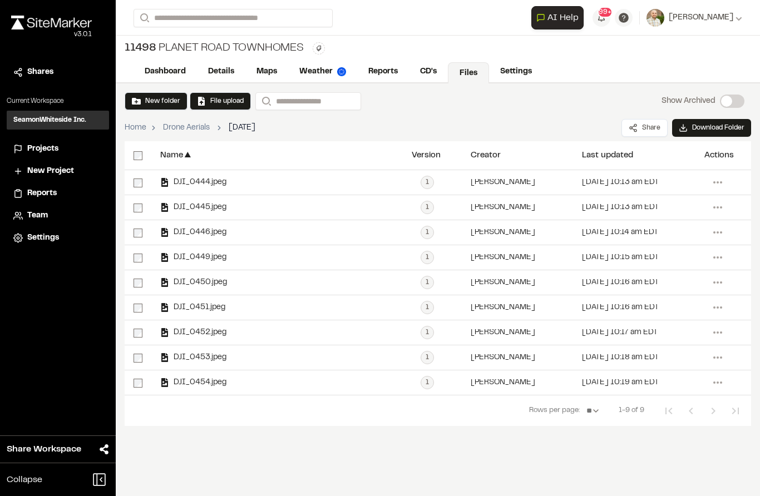
click at [212, 282] on span "DJI_0450.jpeg" at bounding box center [198, 282] width 58 height 7
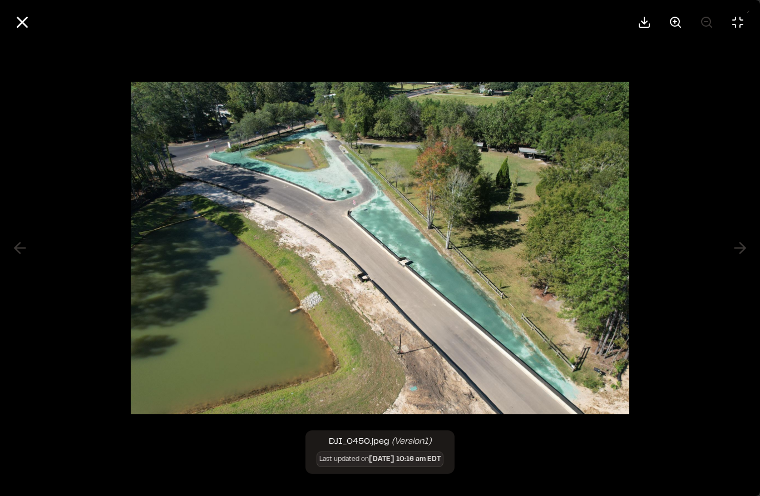
click at [29, 11] on button at bounding box center [22, 22] width 27 height 27
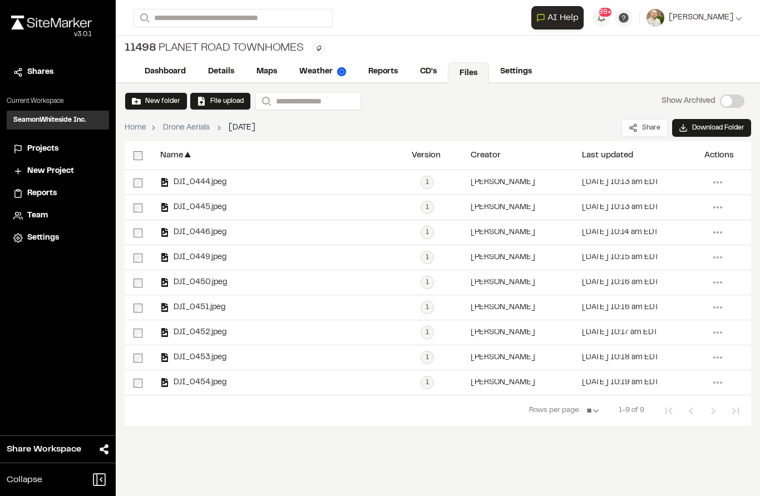
click at [407, 487] on div "New folder File upload Search Show Archived Show Archived Home Drone Aerials [D…" at bounding box center [438, 289] width 644 height 413
click at [254, 81] on link "Maps" at bounding box center [266, 71] width 43 height 21
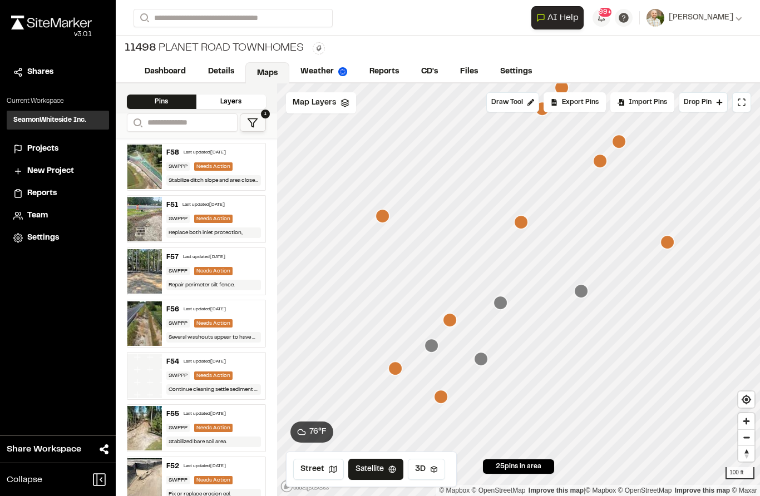
click at [451, 320] on icon "Map marker" at bounding box center [450, 320] width 14 height 14
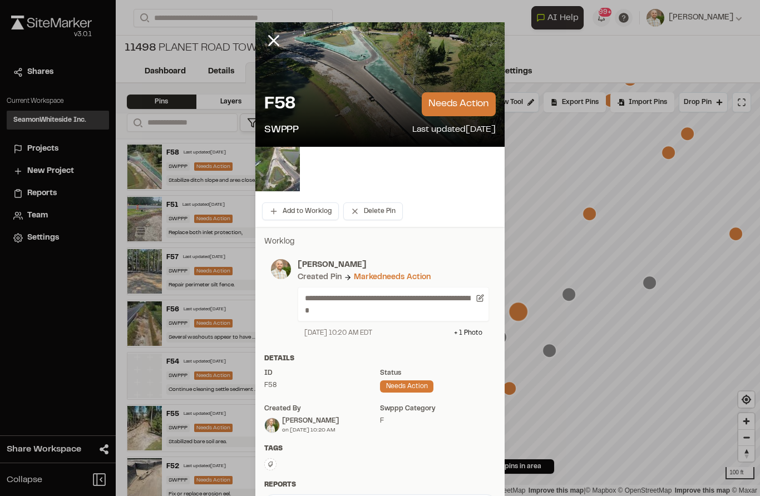
click at [308, 217] on button "Add to Worklog" at bounding box center [300, 211] width 77 height 18
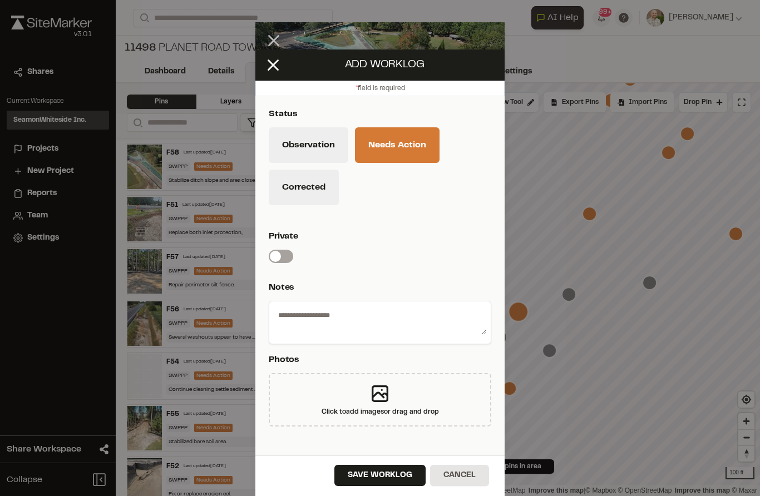
click at [305, 170] on button "Corrected" at bounding box center [304, 188] width 70 height 36
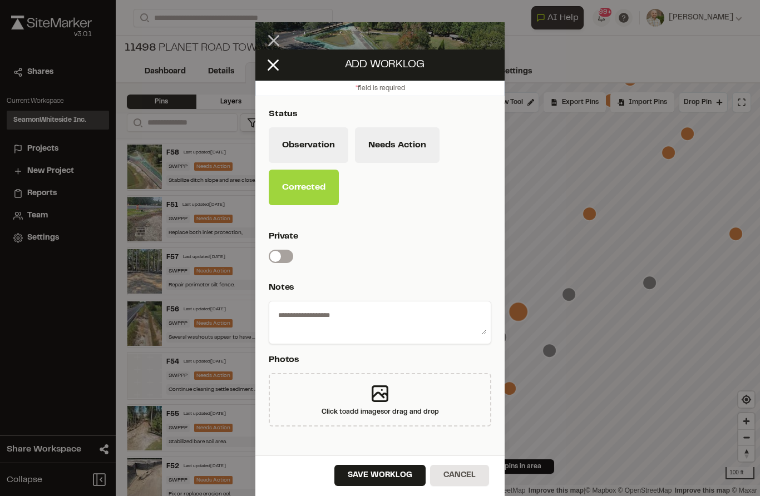
click at [379, 385] on icon at bounding box center [380, 394] width 22 height 22
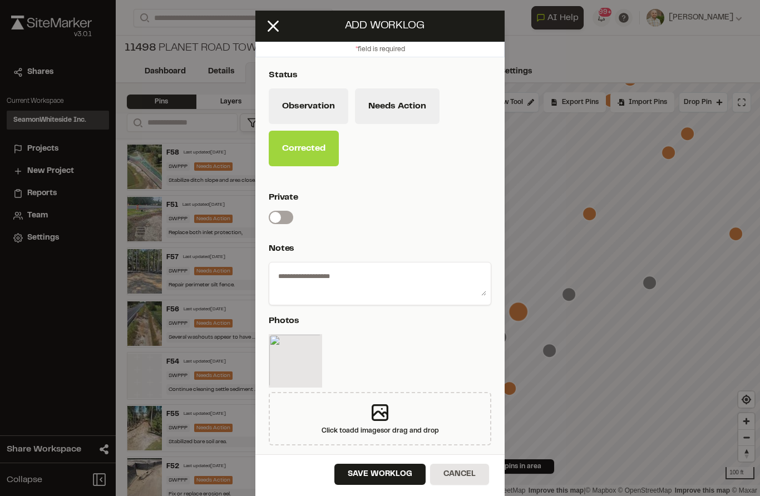
scroll to position [41, 0]
click at [384, 475] on button "Save Worklog" at bounding box center [379, 474] width 91 height 21
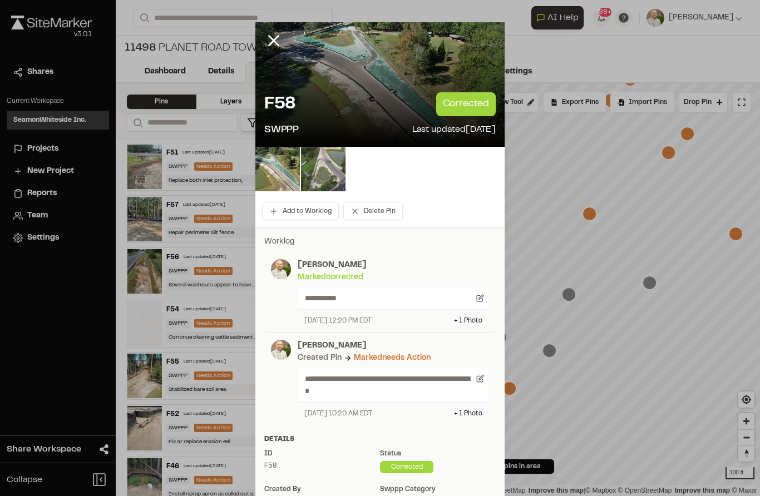
click at [267, 60] on div at bounding box center [281, 48] width 53 height 53
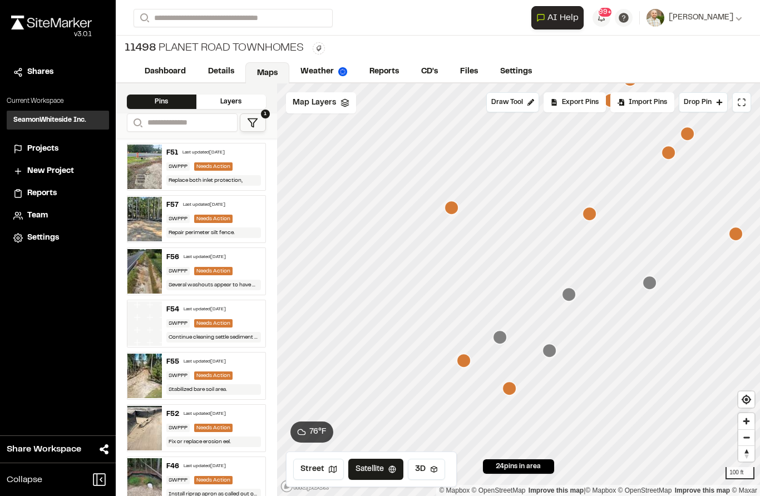
click at [275, 42] on div "[STREET_ADDRESS]" at bounding box center [214, 48] width 179 height 17
click at [450, 202] on icon "Map marker" at bounding box center [451, 208] width 14 height 14
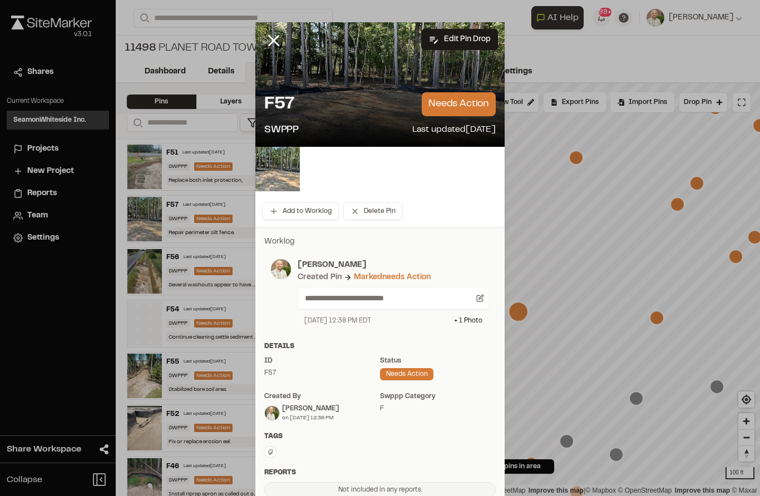
click at [303, 210] on button "Add to Worklog" at bounding box center [300, 211] width 77 height 18
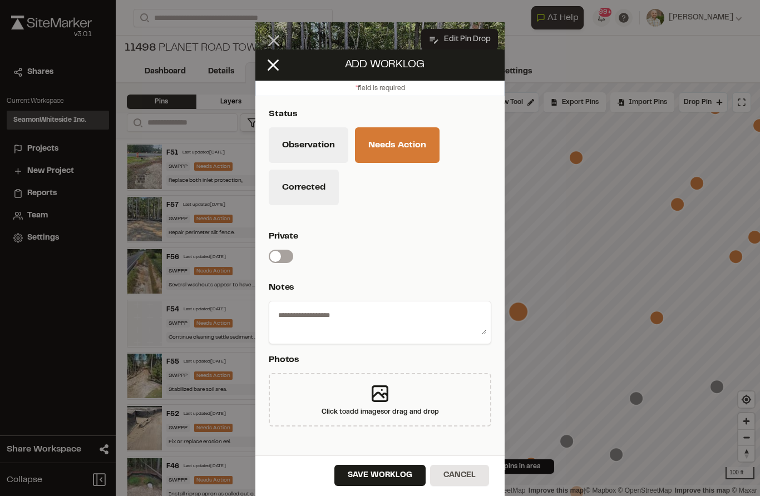
click at [270, 56] on icon at bounding box center [273, 65] width 19 height 19
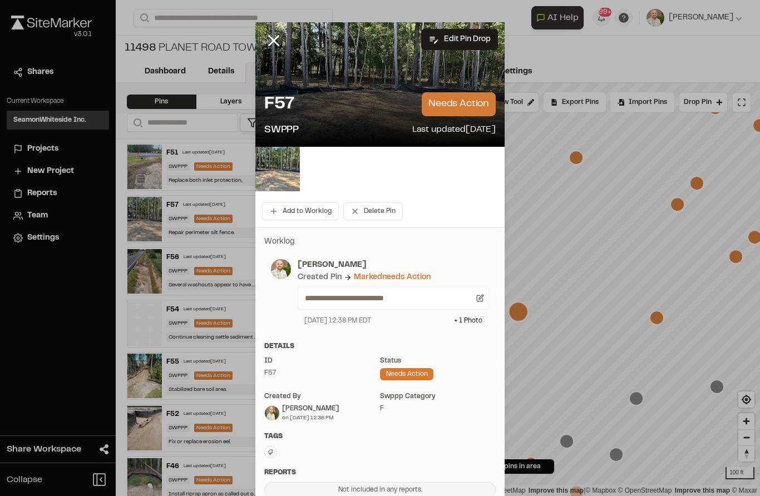
click at [279, 55] on div at bounding box center [281, 48] width 53 height 53
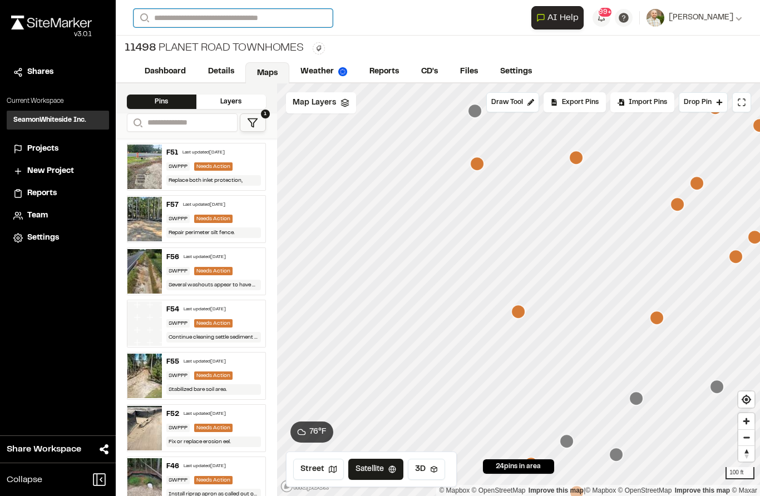
click at [279, 27] on div "Search Recently Searched [STREET_ADDRESS] NXNL 294 [GEOGRAPHIC_DATA] , [GEOGRAP…" at bounding box center [332, 18] width 398 height 18
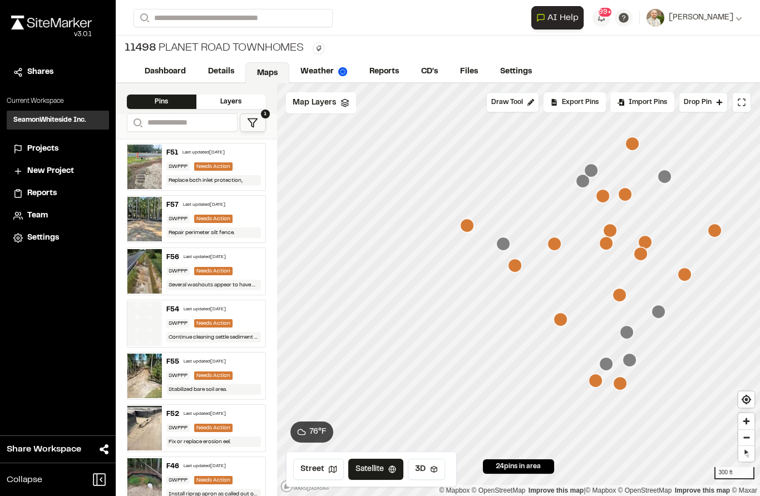
click at [463, 227] on icon "Map marker" at bounding box center [467, 226] width 14 height 14
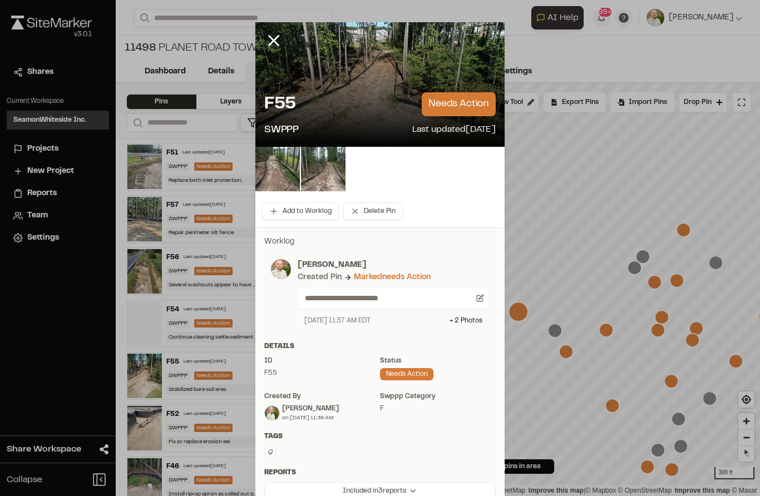
click at [313, 212] on button "Add to Worklog" at bounding box center [300, 211] width 77 height 18
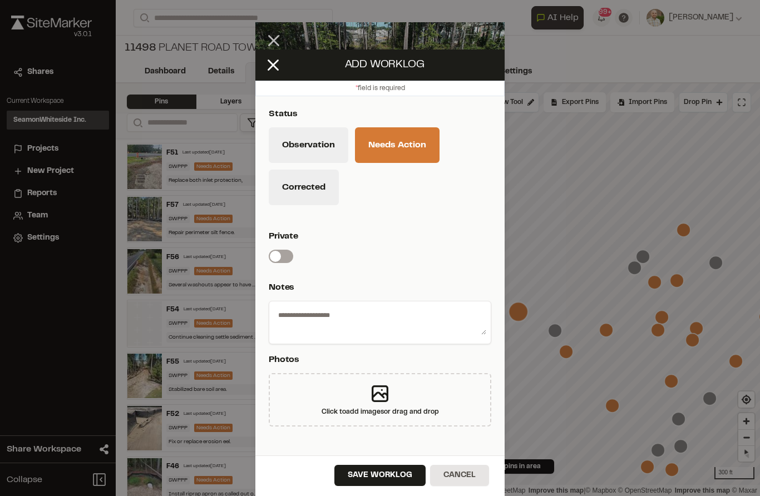
click at [384, 383] on icon at bounding box center [380, 394] width 22 height 22
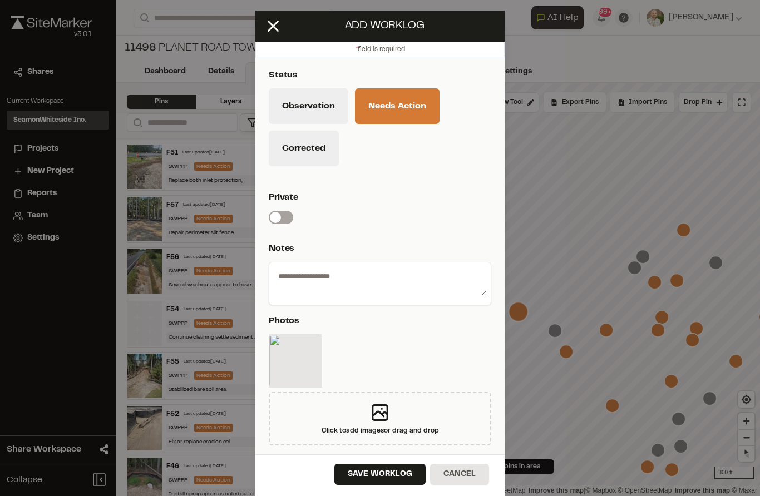
click at [378, 482] on button "Save Worklog" at bounding box center [379, 474] width 91 height 21
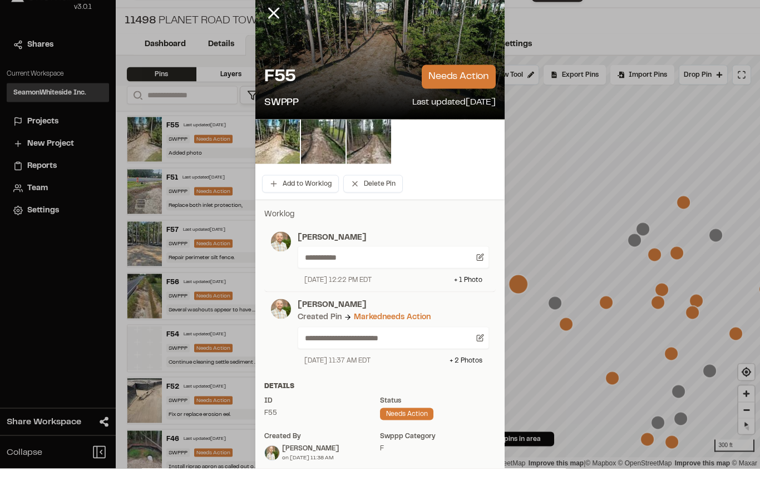
scroll to position [44, 0]
